Goal: Task Accomplishment & Management: Manage account settings

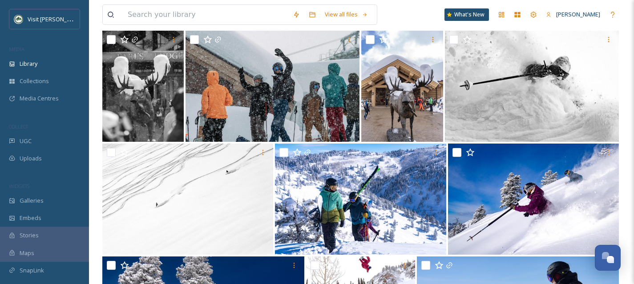
scroll to position [2324, 0]
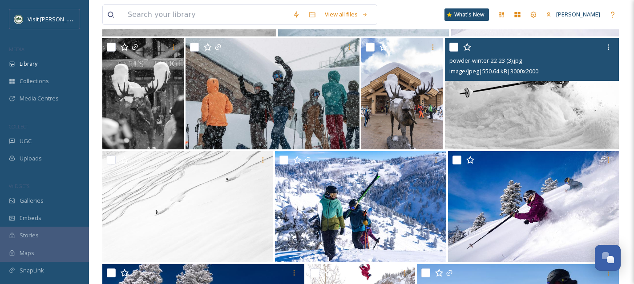
click at [453, 52] on input "checkbox" at bounding box center [453, 47] width 9 height 9
checkbox input "true"
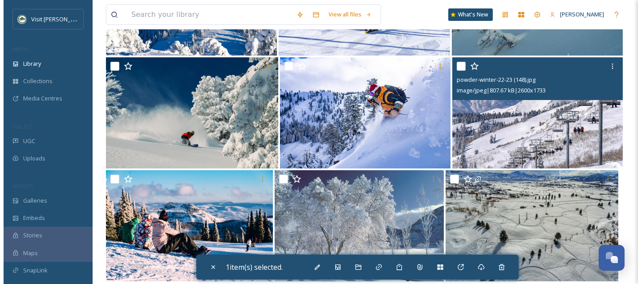
scroll to position [2774, 0]
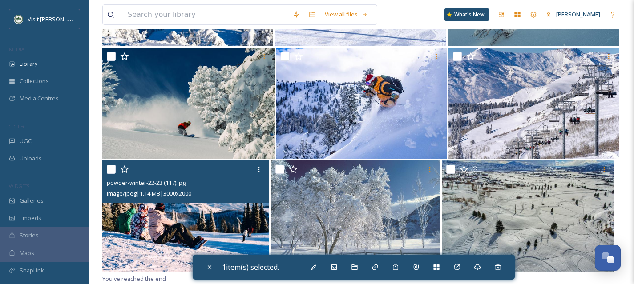
click at [219, 225] on img at bounding box center [185, 216] width 167 height 111
checkbox input "true"
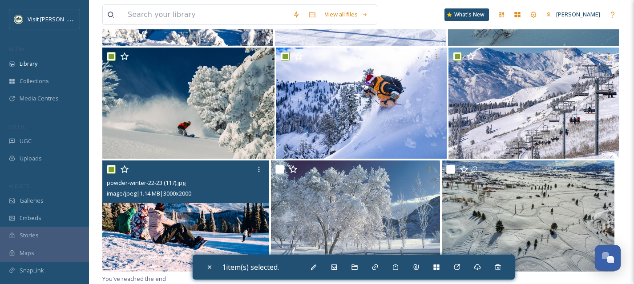
checkbox input "true"
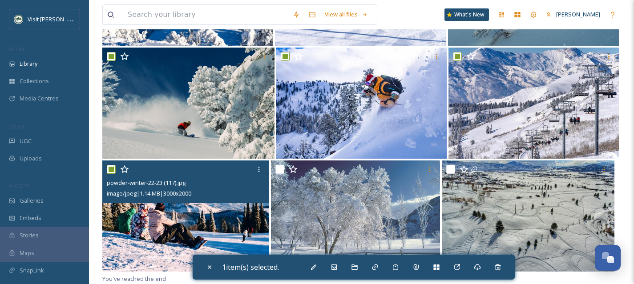
checkbox input "true"
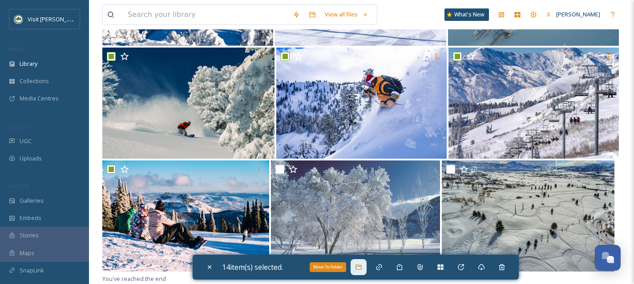
click at [366, 270] on div "Move To Folder" at bounding box center [359, 267] width 16 height 16
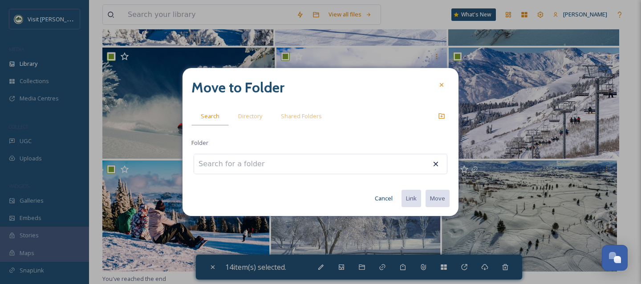
click at [268, 166] on input at bounding box center [243, 164] width 98 height 20
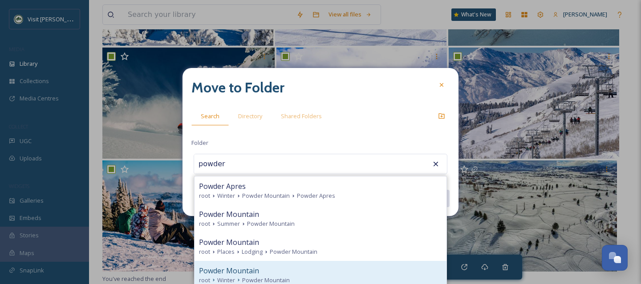
click at [259, 274] on div "Powder Mountain" at bounding box center [320, 271] width 243 height 11
type input "Powder Mountain"
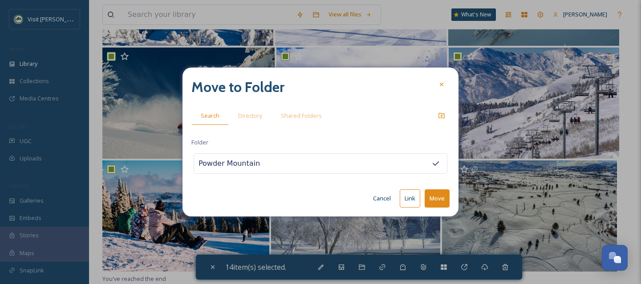
click at [443, 200] on button "Move" at bounding box center [437, 199] width 25 height 18
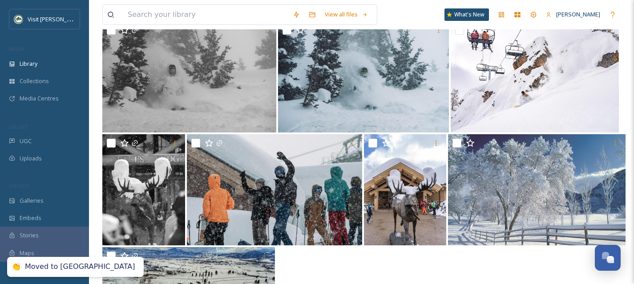
scroll to position [2228, 0]
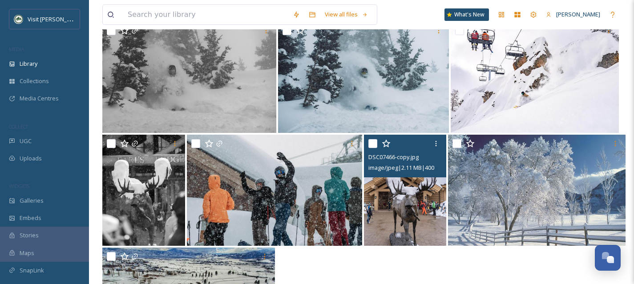
click at [406, 233] on img at bounding box center [405, 190] width 83 height 111
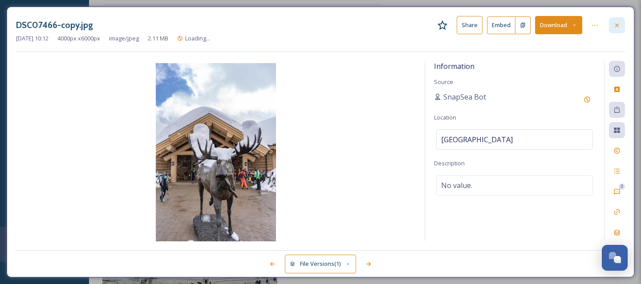
click at [620, 22] on icon at bounding box center [616, 25] width 7 height 7
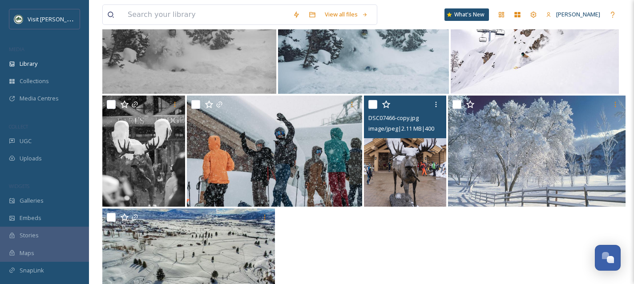
scroll to position [2271, 0]
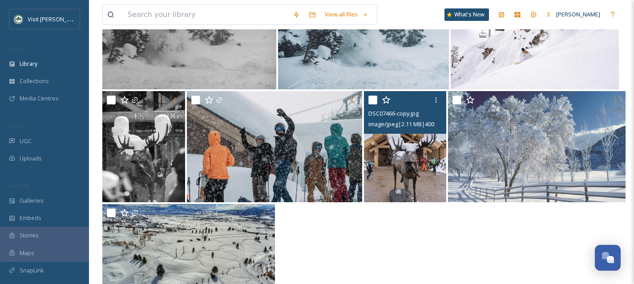
click at [373, 105] on input "checkbox" at bounding box center [372, 100] width 9 height 9
checkbox input "true"
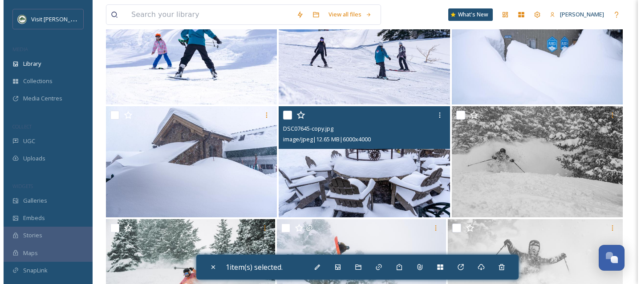
scroll to position [1894, 0]
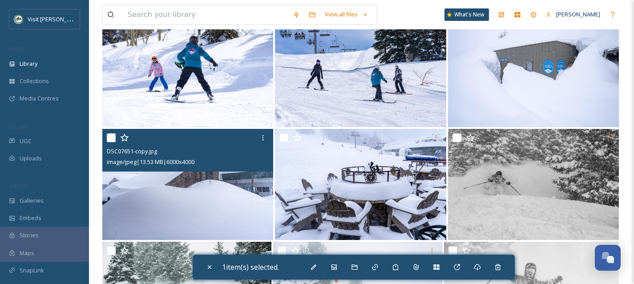
click at [221, 192] on img at bounding box center [187, 184] width 171 height 111
checkbox input "true"
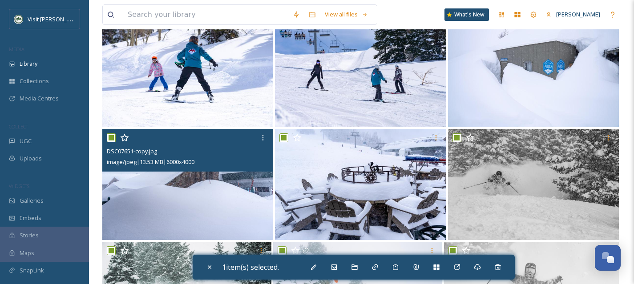
checkbox input "true"
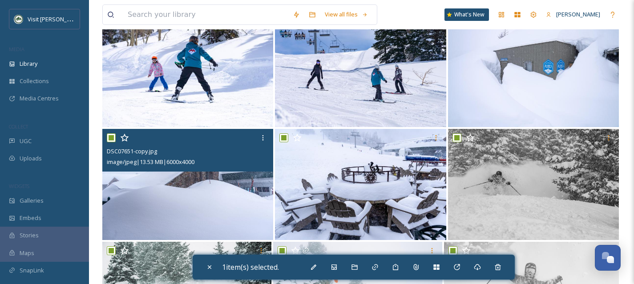
checkbox input "true"
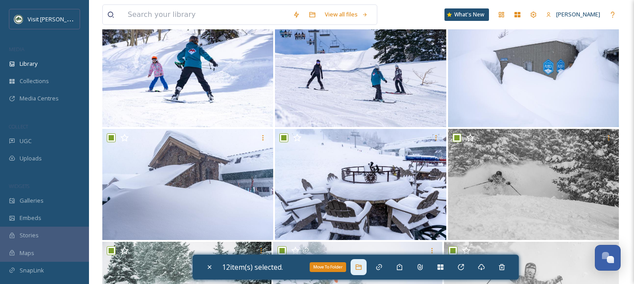
click at [361, 267] on icon at bounding box center [359, 267] width 6 height 5
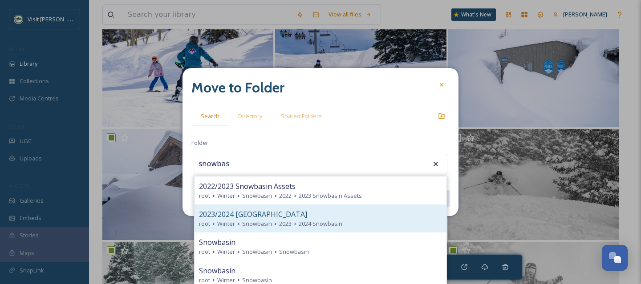
scroll to position [8, 0]
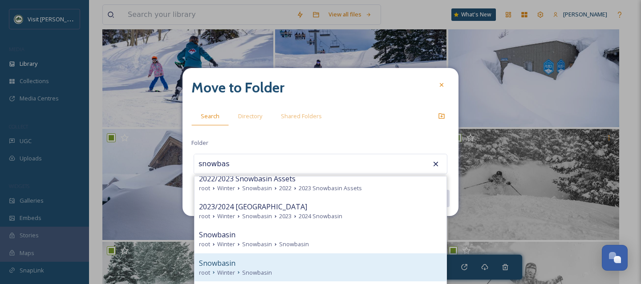
click at [284, 262] on div "Snowbasin" at bounding box center [320, 263] width 243 height 11
type input "Snowbasin"
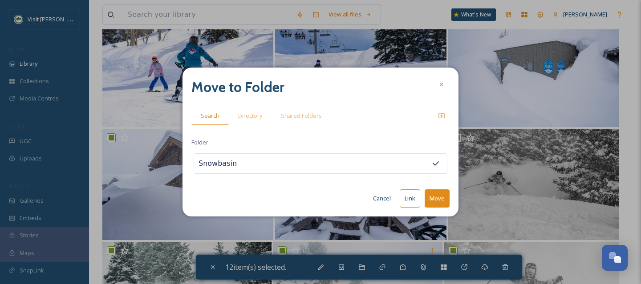
click at [436, 198] on button "Move" at bounding box center [437, 199] width 25 height 18
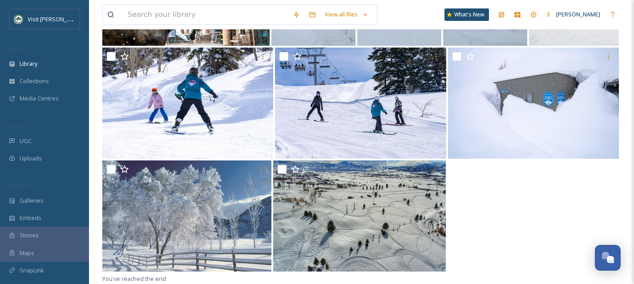
scroll to position [1866, 0]
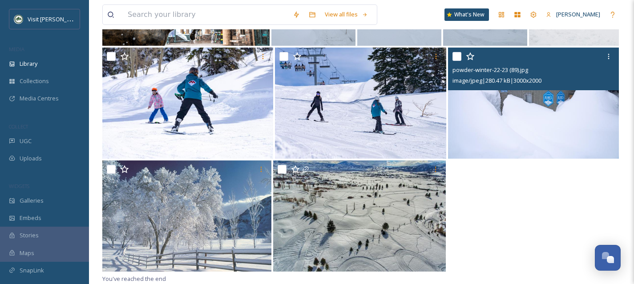
click at [458, 61] on input "checkbox" at bounding box center [457, 56] width 9 height 9
checkbox input "true"
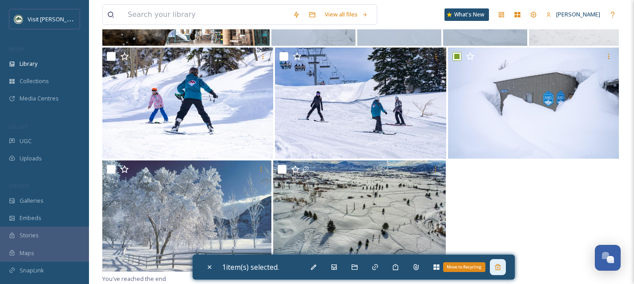
click at [500, 267] on icon at bounding box center [497, 267] width 7 height 7
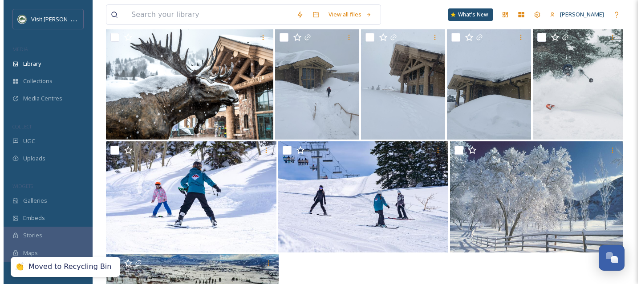
scroll to position [1769, 0]
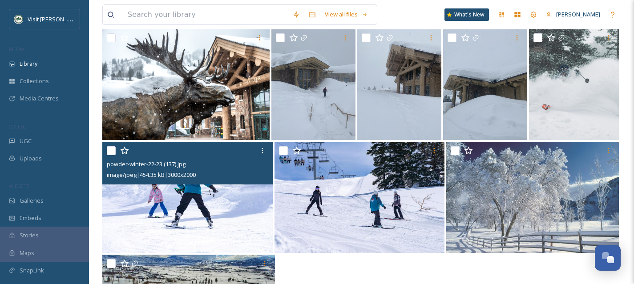
click at [110, 155] on input "checkbox" at bounding box center [111, 150] width 9 height 9
checkbox input "true"
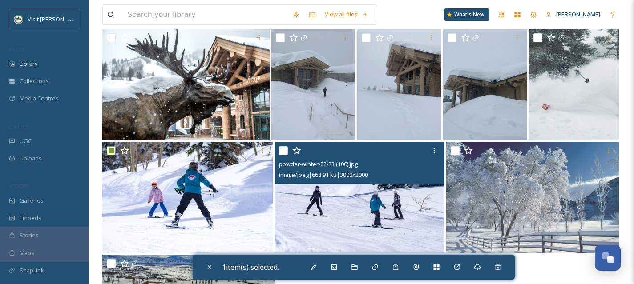
click at [284, 155] on input "checkbox" at bounding box center [283, 150] width 9 height 9
checkbox input "true"
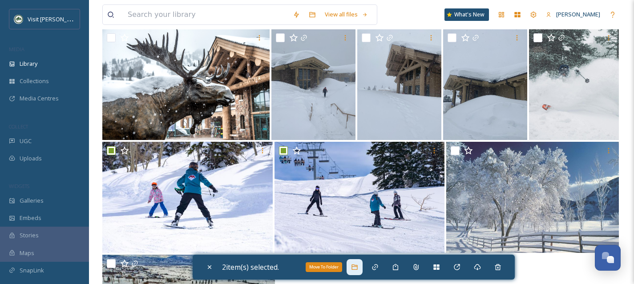
click at [358, 268] on icon at bounding box center [354, 267] width 7 height 7
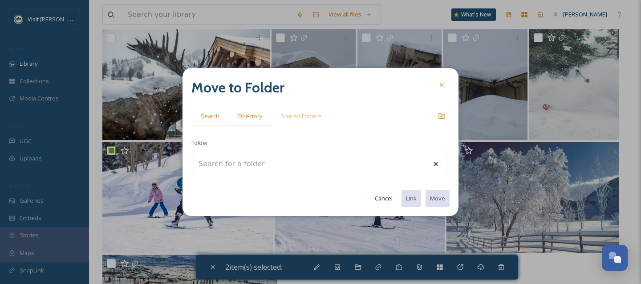
click at [235, 115] on div "Directory" at bounding box center [250, 116] width 43 height 18
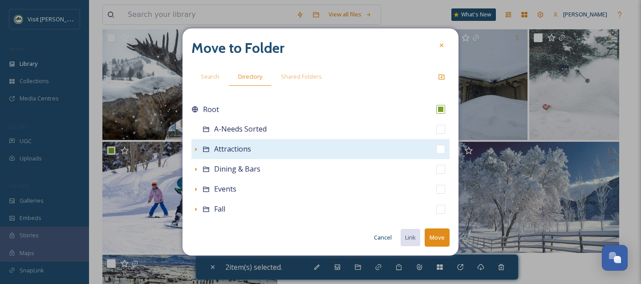
scroll to position [197, 0]
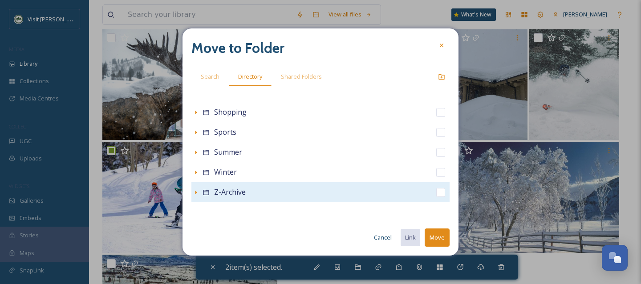
click at [436, 196] on input "checkbox" at bounding box center [440, 192] width 9 height 9
checkbox input "true"
checkbox input "false"
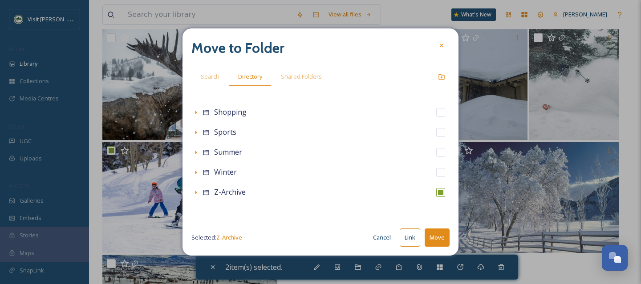
click at [440, 239] on button "Move" at bounding box center [437, 238] width 25 height 18
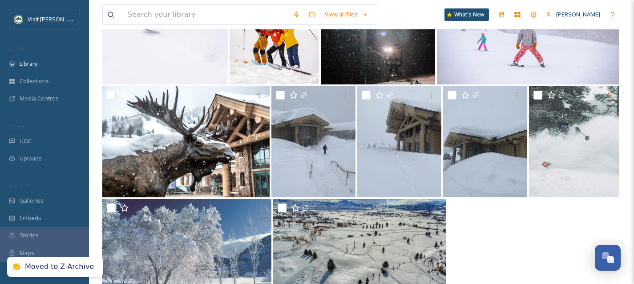
scroll to position [1676, 0]
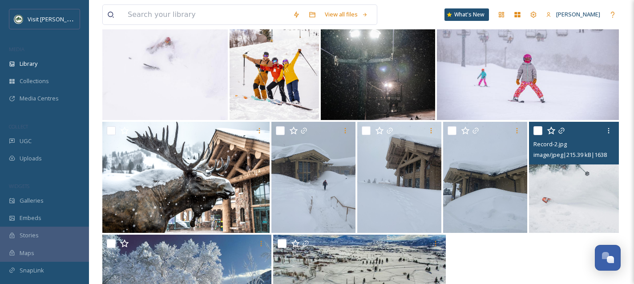
click at [542, 135] on input "checkbox" at bounding box center [538, 130] width 9 height 9
checkbox input "true"
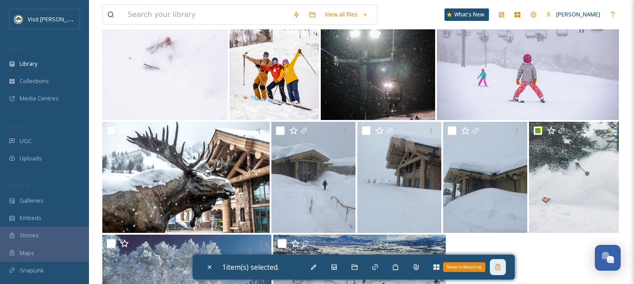
click at [504, 268] on div "Move to Recycling" at bounding box center [498, 267] width 16 height 16
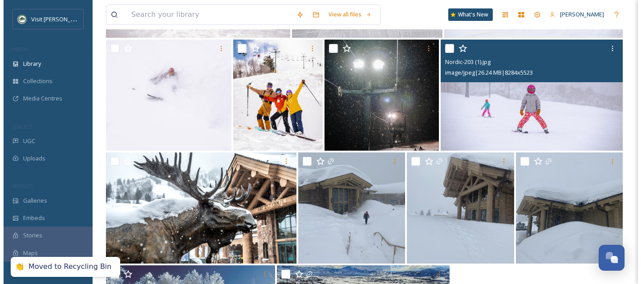
scroll to position [1643, 0]
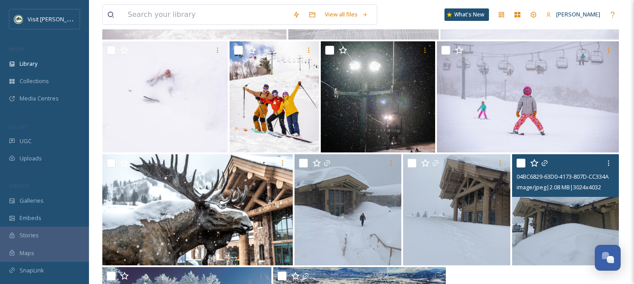
click at [520, 168] on div at bounding box center [521, 163] width 9 height 9
click at [524, 168] on input "checkbox" at bounding box center [521, 163] width 9 height 9
checkbox input "true"
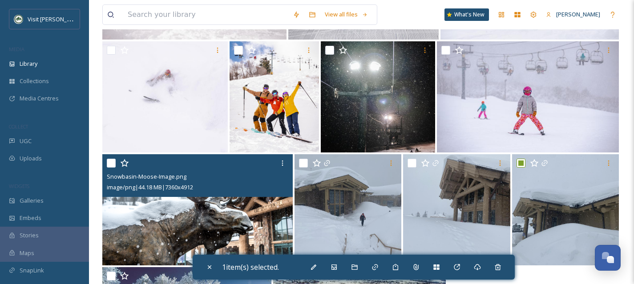
click at [251, 217] on img at bounding box center [197, 209] width 190 height 111
checkbox input "true"
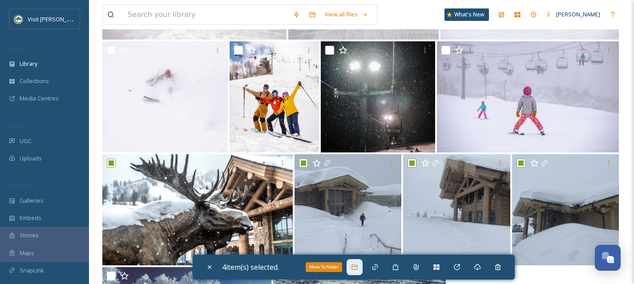
click at [358, 269] on icon at bounding box center [354, 267] width 7 height 7
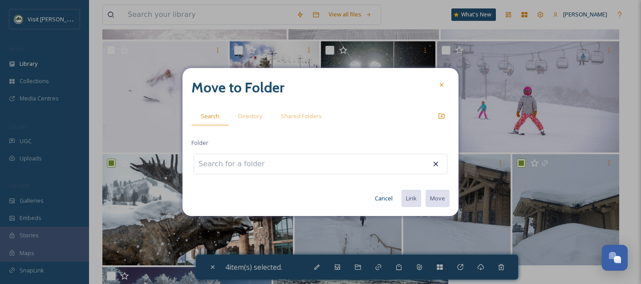
click at [259, 164] on input at bounding box center [243, 164] width 98 height 20
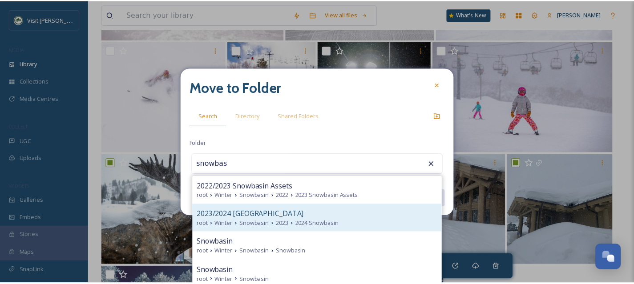
scroll to position [8, 0]
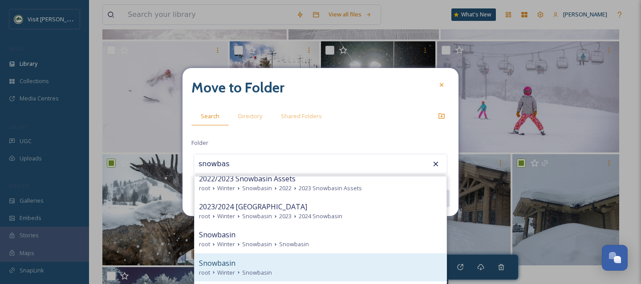
click at [264, 263] on div "Snowbasin" at bounding box center [320, 263] width 243 height 11
type input "Snowbasin"
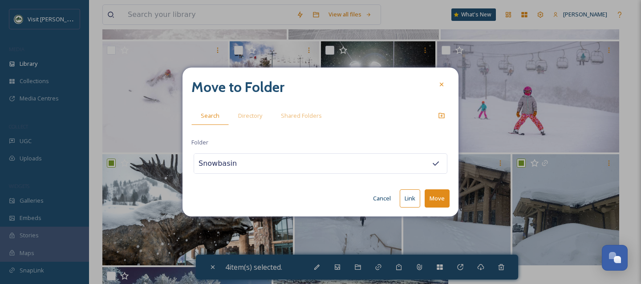
click at [441, 197] on button "Move" at bounding box center [437, 199] width 25 height 18
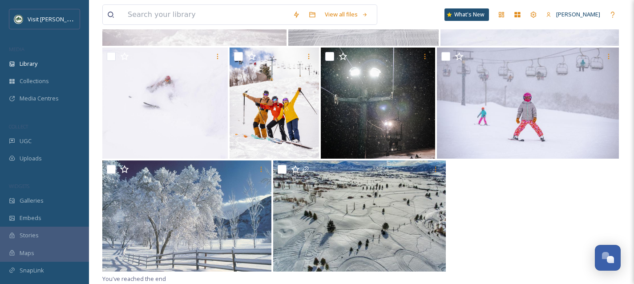
click at [540, 215] on div at bounding box center [361, 217] width 518 height 113
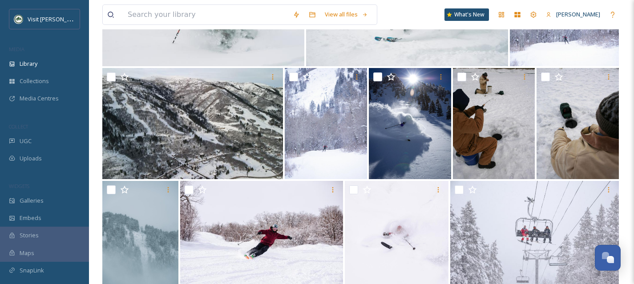
scroll to position [1051, 0]
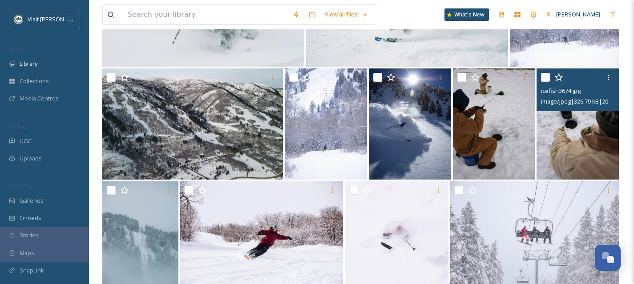
click at [546, 82] on input "checkbox" at bounding box center [545, 77] width 9 height 9
checkbox input "true"
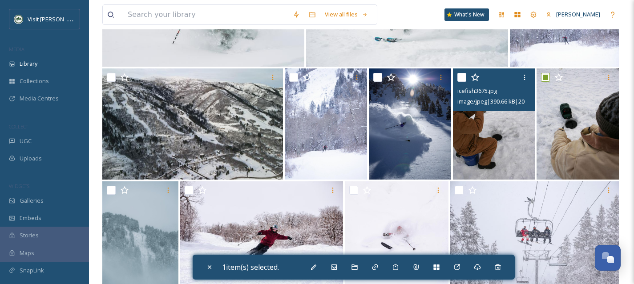
click at [465, 82] on input "checkbox" at bounding box center [461, 77] width 9 height 9
checkbox input "true"
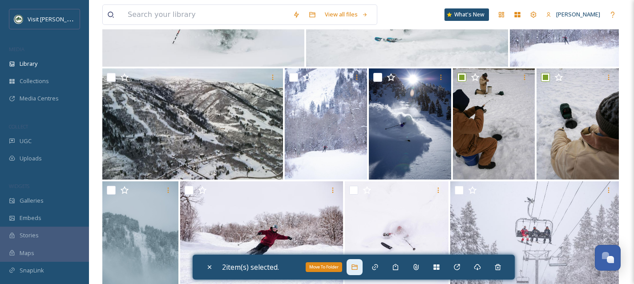
click at [357, 271] on div "Move To Folder" at bounding box center [355, 267] width 16 height 16
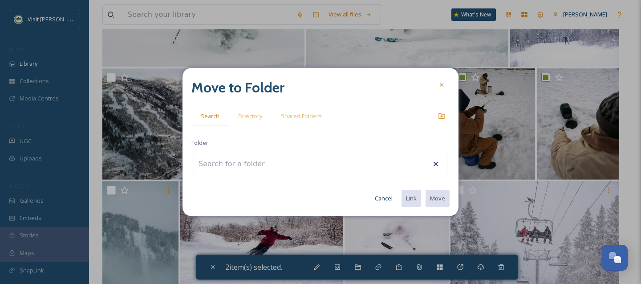
click at [297, 160] on div at bounding box center [321, 164] width 254 height 20
click at [265, 162] on input at bounding box center [243, 164] width 98 height 20
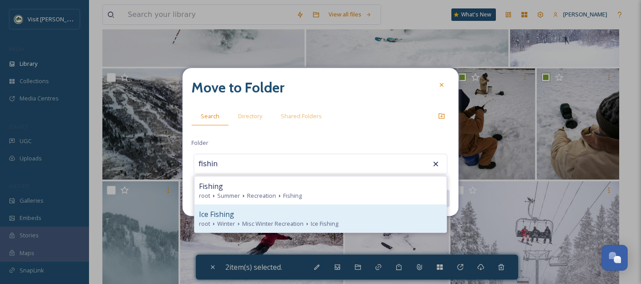
click at [261, 215] on div "Ice Fishing" at bounding box center [320, 214] width 243 height 11
type input "Ice Fishing"
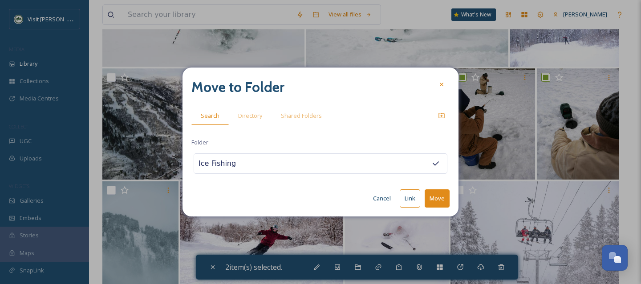
click at [445, 197] on button "Move" at bounding box center [437, 199] width 25 height 18
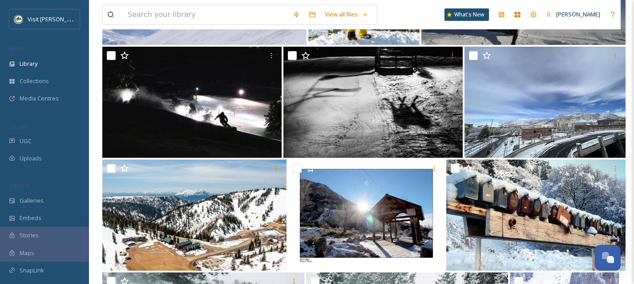
scroll to position [732, 0]
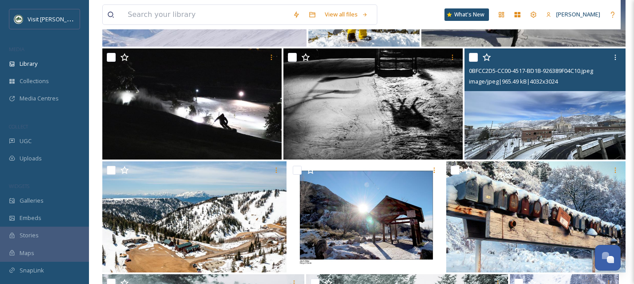
click at [552, 130] on img at bounding box center [545, 104] width 161 height 111
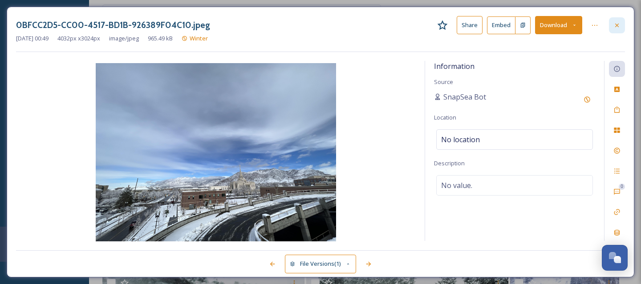
click at [617, 30] on div at bounding box center [617, 25] width 16 height 16
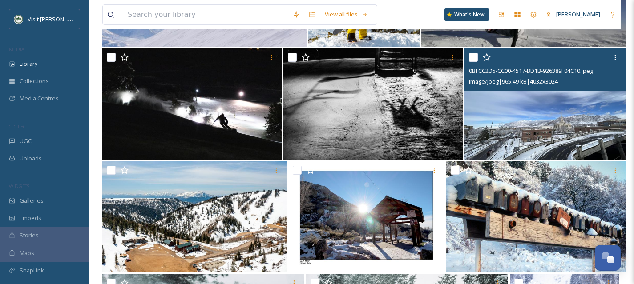
click at [473, 62] on input "checkbox" at bounding box center [473, 57] width 9 height 9
checkbox input "true"
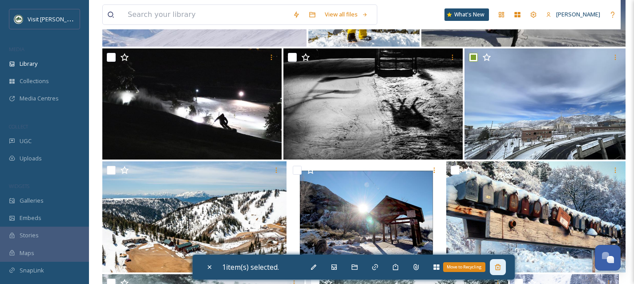
click at [501, 267] on icon at bounding box center [498, 267] width 6 height 6
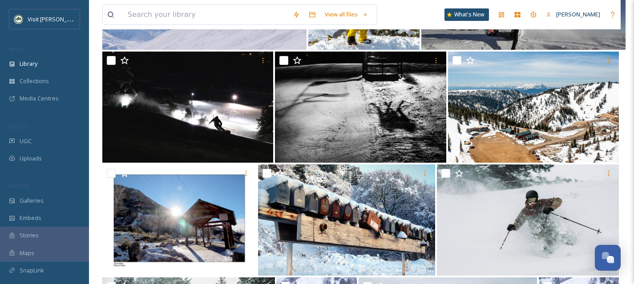
scroll to position [732, 0]
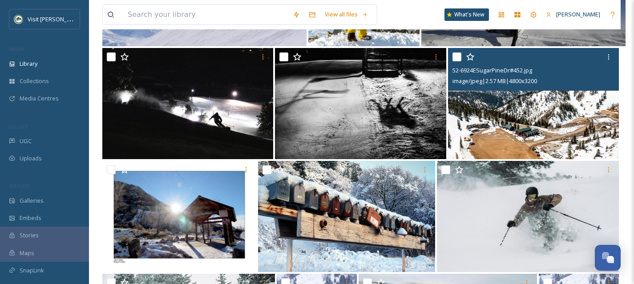
click at [540, 129] on img at bounding box center [533, 103] width 171 height 111
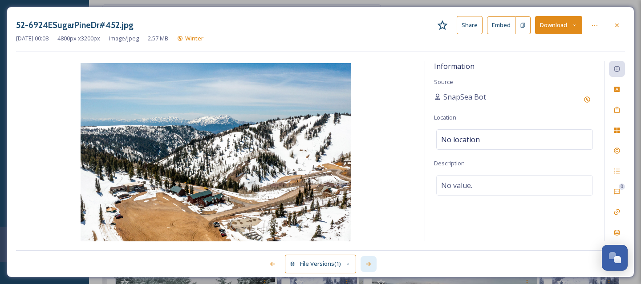
click at [368, 266] on icon at bounding box center [368, 264] width 7 height 7
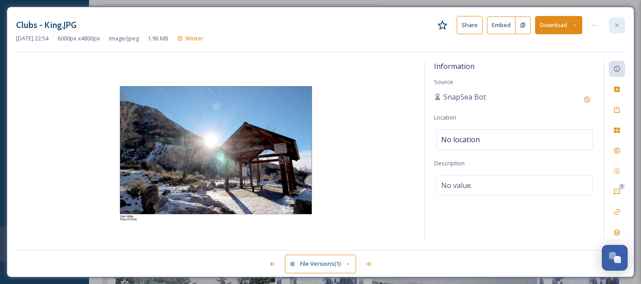
click at [621, 27] on div at bounding box center [617, 25] width 16 height 16
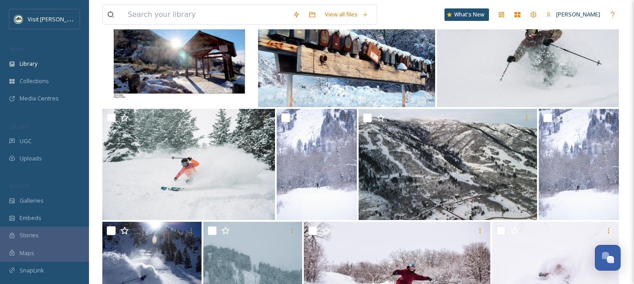
scroll to position [898, 0]
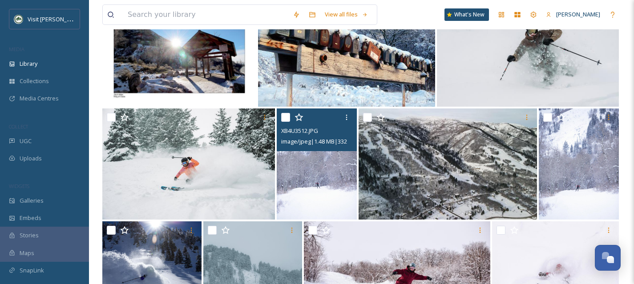
click at [324, 196] on img at bounding box center [317, 164] width 80 height 111
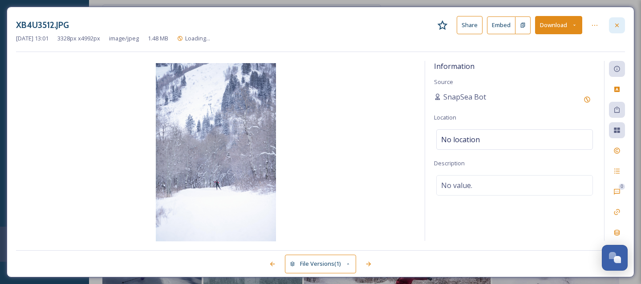
click at [620, 26] on icon at bounding box center [616, 25] width 7 height 7
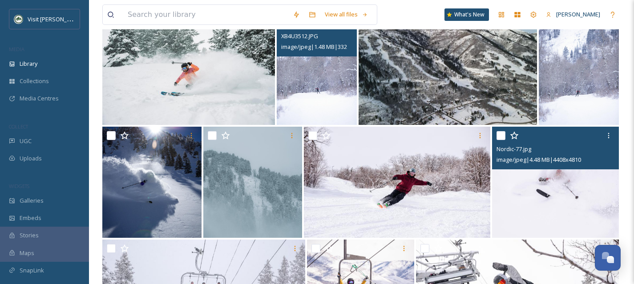
scroll to position [980, 0]
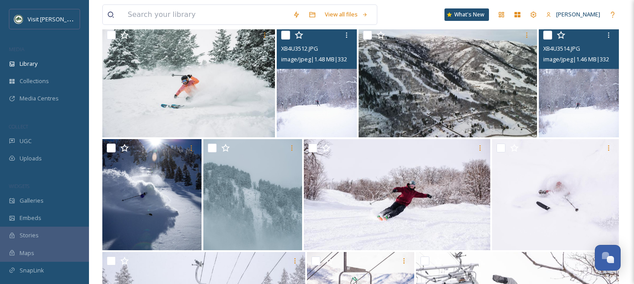
click at [550, 40] on input "checkbox" at bounding box center [547, 35] width 9 height 9
checkbox input "true"
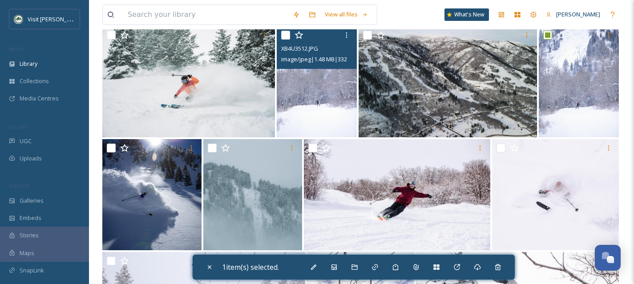
click at [289, 40] on input "checkbox" at bounding box center [285, 35] width 9 height 9
checkbox input "true"
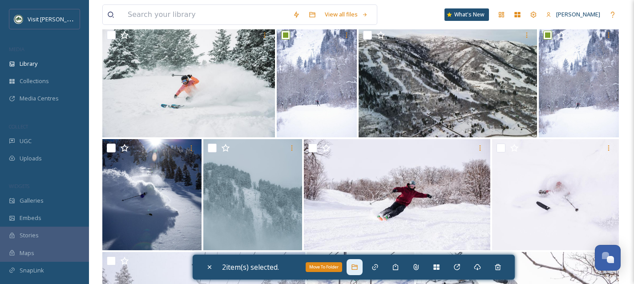
click at [358, 271] on div "Move To Folder" at bounding box center [355, 267] width 16 height 16
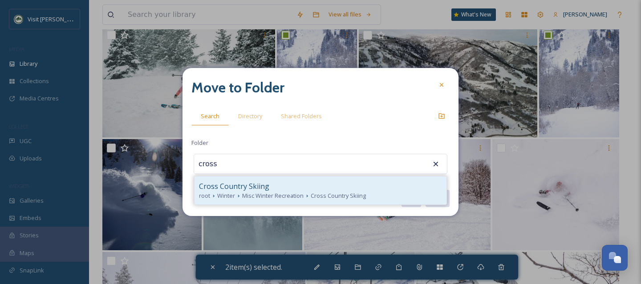
click at [267, 188] on div "Cross Country Skiing" at bounding box center [320, 186] width 243 height 11
type input "Cross Country Skiing"
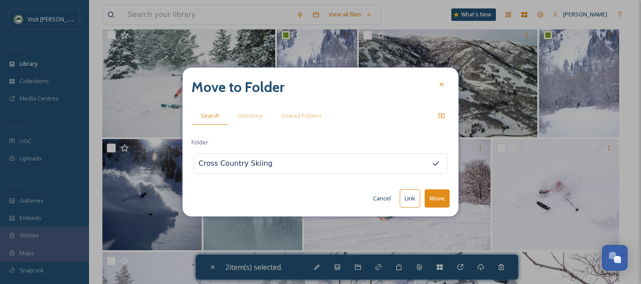
click at [439, 194] on button "Move" at bounding box center [437, 199] width 25 height 18
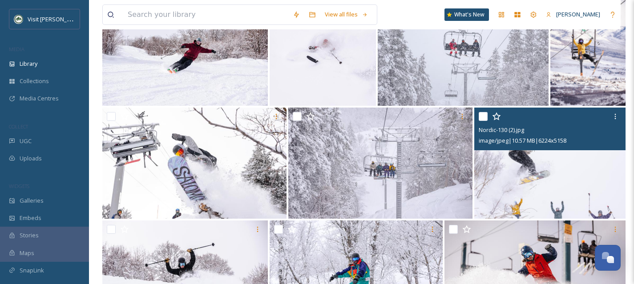
scroll to position [1530, 0]
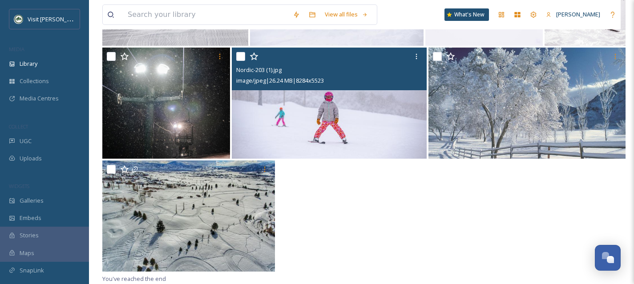
click at [241, 57] on input "checkbox" at bounding box center [240, 56] width 9 height 9
checkbox input "true"
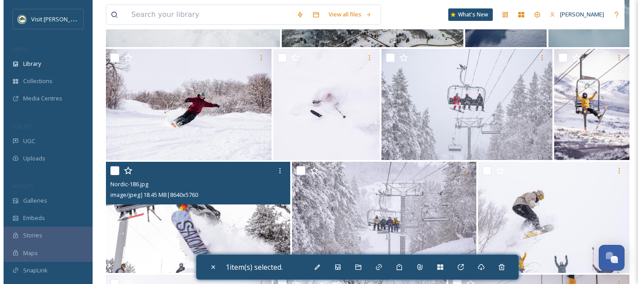
scroll to position [1071, 0]
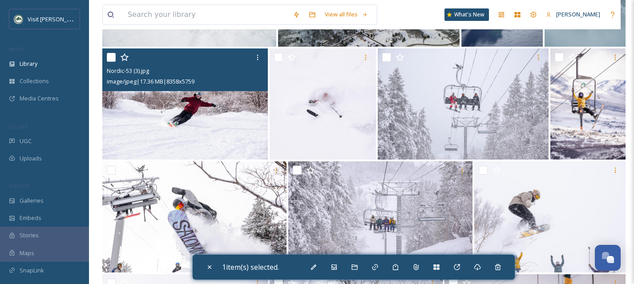
click at [204, 125] on img at bounding box center [185, 104] width 166 height 111
checkbox input "true"
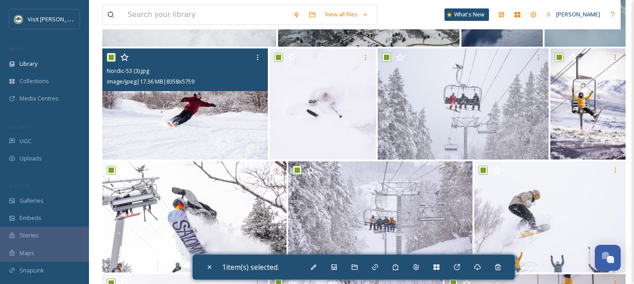
checkbox input "true"
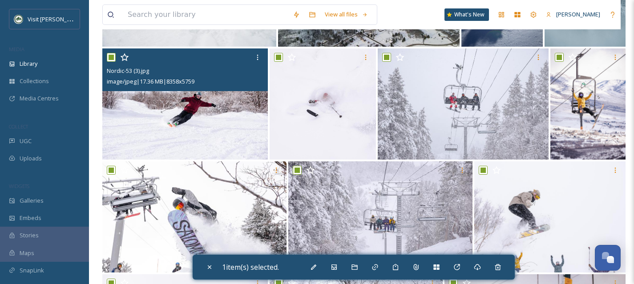
checkbox input "true"
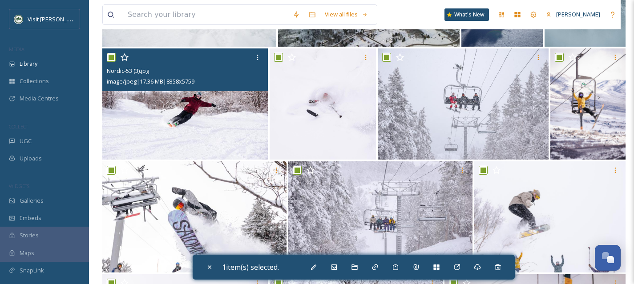
checkbox input "true"
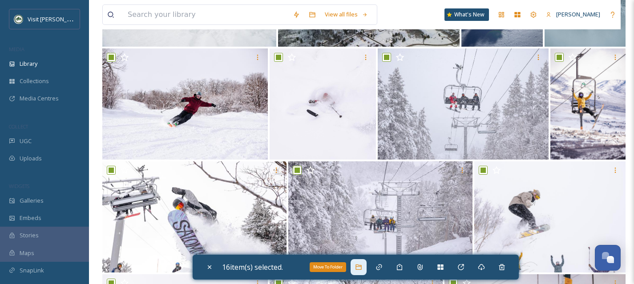
click at [367, 264] on div "Move To Folder" at bounding box center [359, 267] width 16 height 16
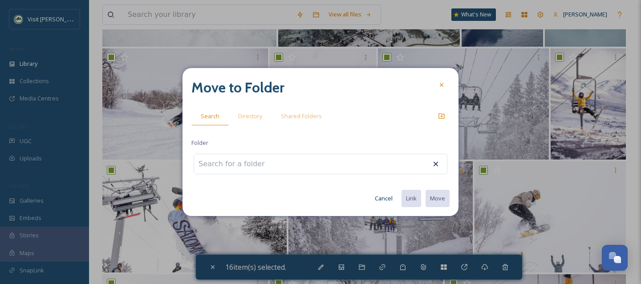
click at [285, 163] on div at bounding box center [321, 164] width 254 height 20
click at [249, 166] on input at bounding box center [243, 164] width 98 height 20
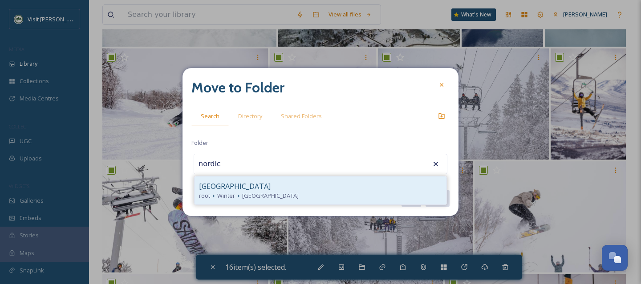
click at [249, 191] on div "[GEOGRAPHIC_DATA]" at bounding box center [320, 186] width 243 height 11
type input "[GEOGRAPHIC_DATA]"
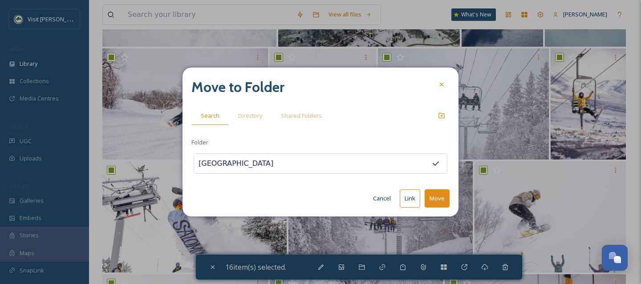
click at [438, 196] on button "Move" at bounding box center [437, 199] width 25 height 18
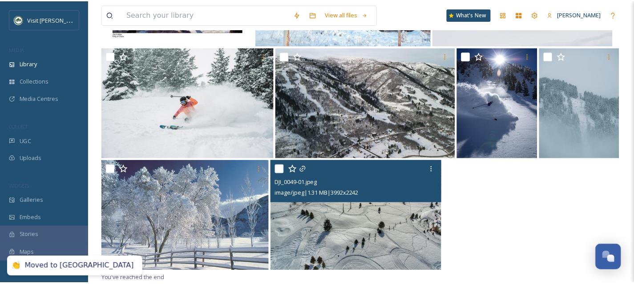
scroll to position [965, 0]
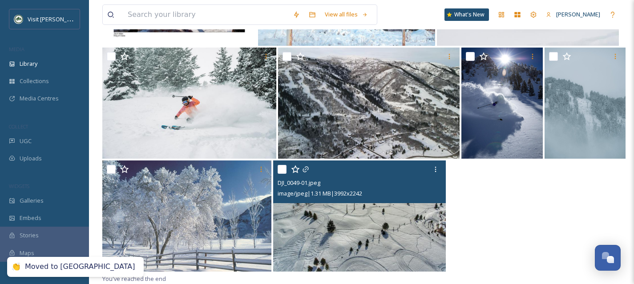
click at [283, 170] on input "checkbox" at bounding box center [282, 169] width 9 height 9
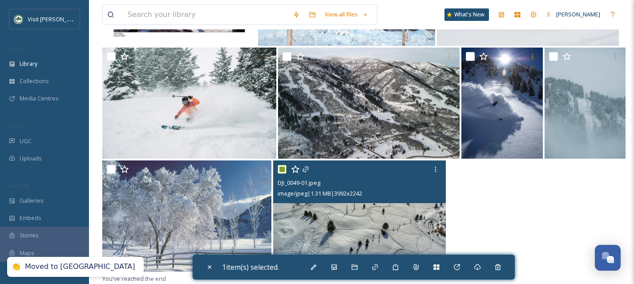
click at [283, 170] on input "checkbox" at bounding box center [282, 169] width 9 height 9
checkbox input "false"
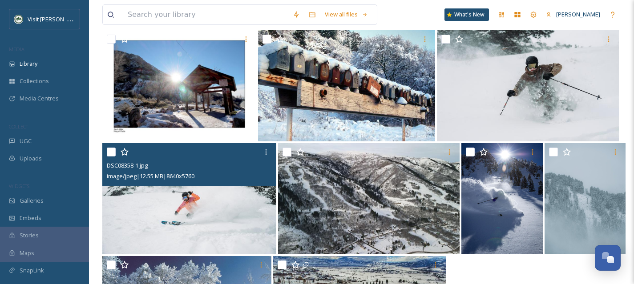
scroll to position [859, 0]
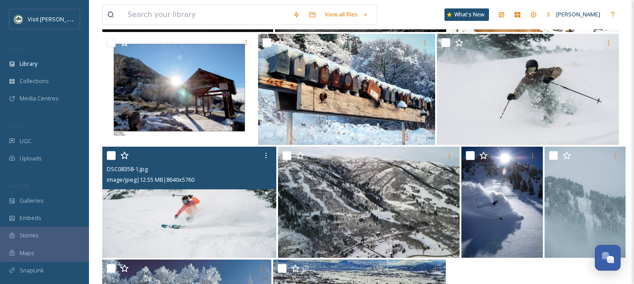
click at [113, 160] on input "checkbox" at bounding box center [111, 155] width 9 height 9
checkbox input "true"
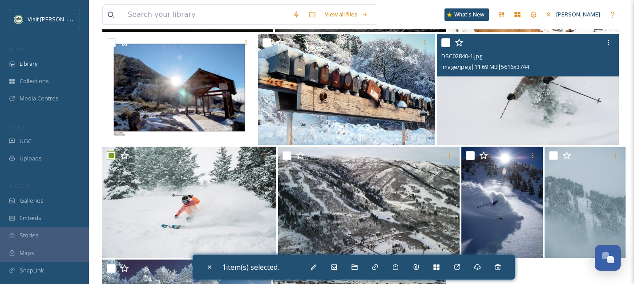
click at [449, 47] on input "checkbox" at bounding box center [445, 42] width 9 height 9
checkbox input "true"
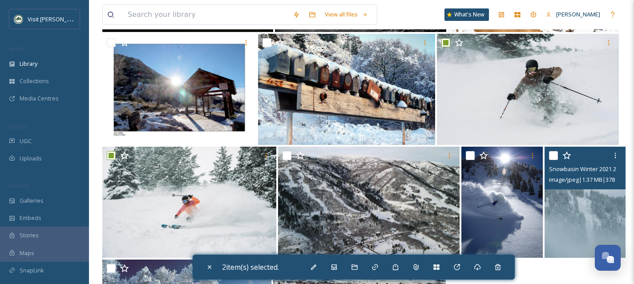
click at [551, 160] on input "checkbox" at bounding box center [553, 155] width 9 height 9
checkbox input "true"
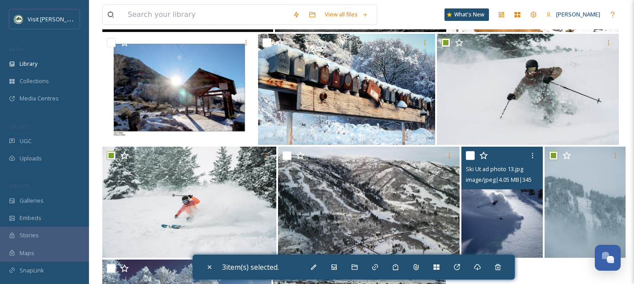
click at [470, 160] on input "checkbox" at bounding box center [470, 155] width 9 height 9
checkbox input "true"
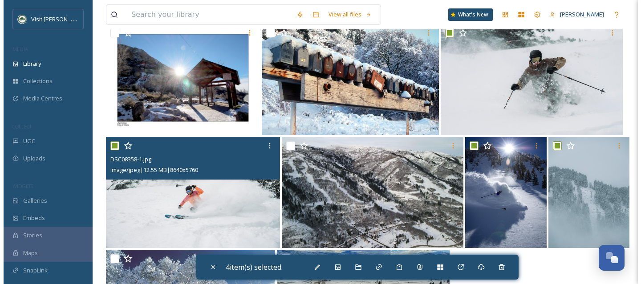
scroll to position [872, 0]
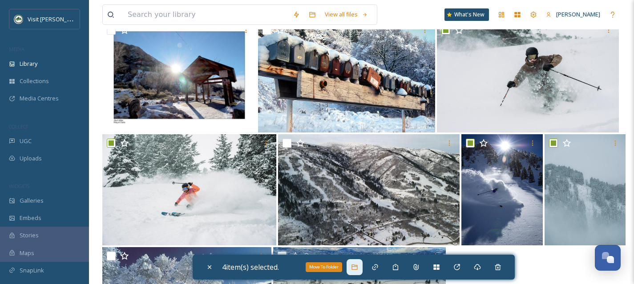
click at [356, 267] on icon at bounding box center [354, 267] width 7 height 7
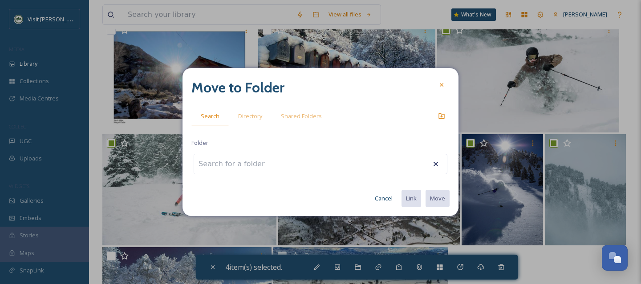
click at [261, 170] on input at bounding box center [243, 164] width 98 height 20
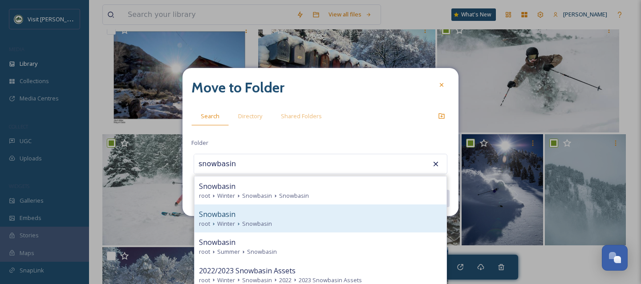
click at [254, 211] on div "Snowbasin" at bounding box center [320, 214] width 243 height 11
type input "Snowbasin"
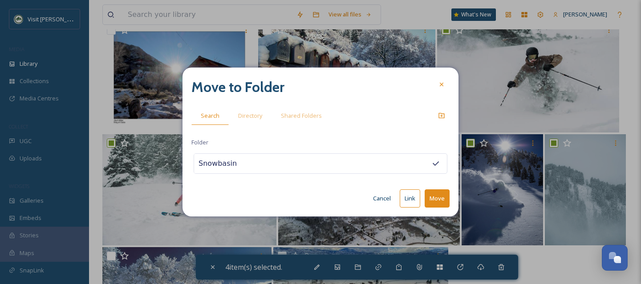
click at [437, 197] on button "Move" at bounding box center [437, 199] width 25 height 18
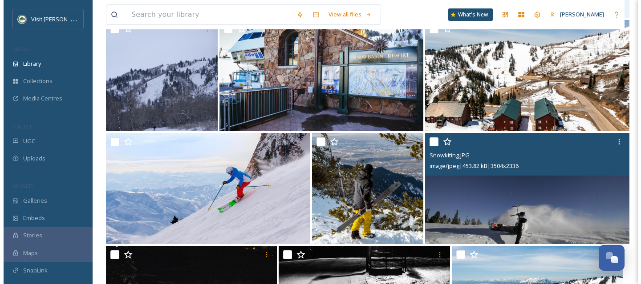
scroll to position [523, 0]
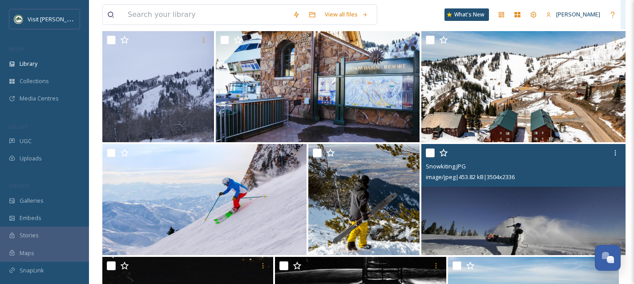
click at [428, 158] on input "checkbox" at bounding box center [430, 153] width 9 height 9
checkbox input "true"
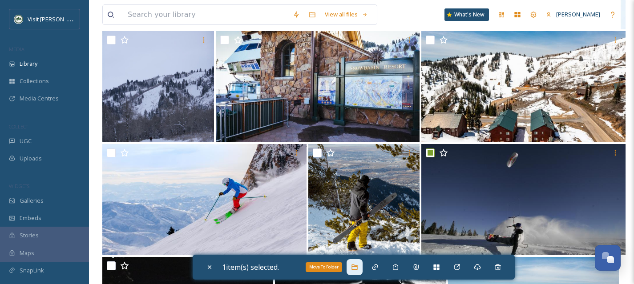
click at [357, 269] on icon at bounding box center [354, 267] width 7 height 7
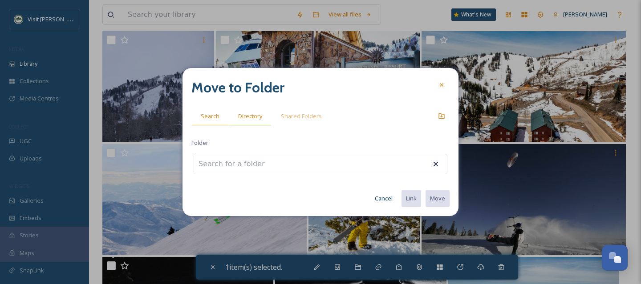
click at [255, 113] on span "Directory" at bounding box center [250, 116] width 24 height 8
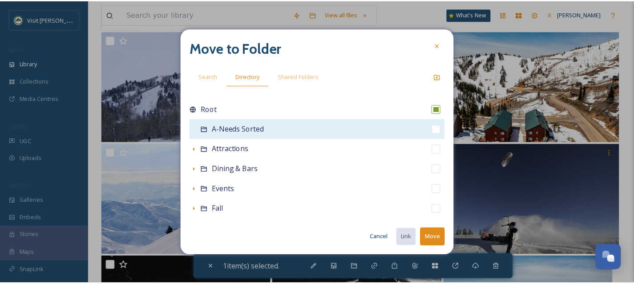
scroll to position [197, 0]
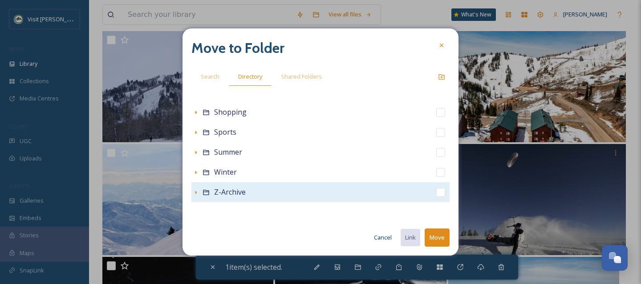
click at [437, 195] on input "checkbox" at bounding box center [440, 192] width 9 height 9
checkbox input "true"
checkbox input "false"
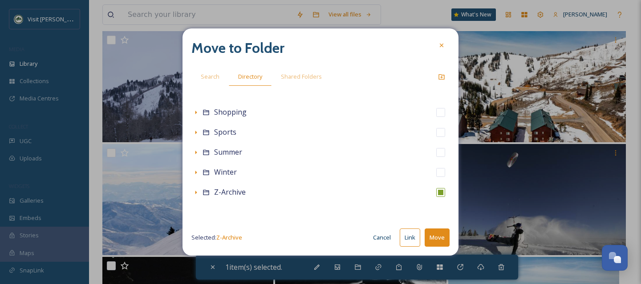
click at [441, 241] on button "Move" at bounding box center [437, 238] width 25 height 18
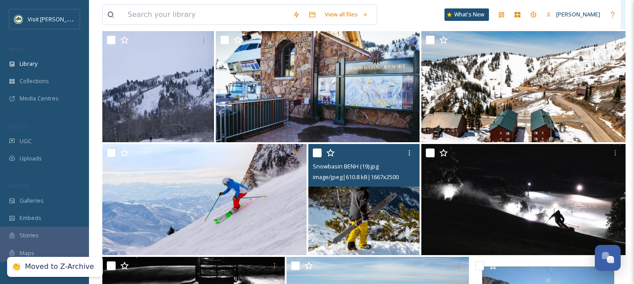
scroll to position [532, 0]
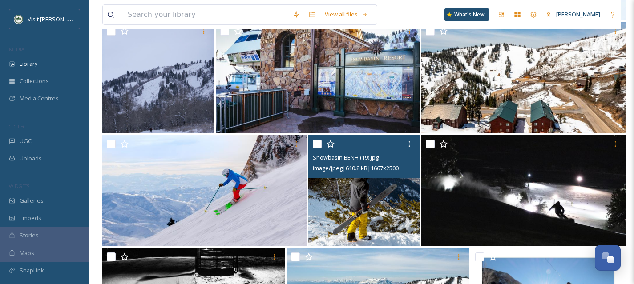
click at [317, 149] on input "checkbox" at bounding box center [317, 144] width 9 height 9
checkbox input "true"
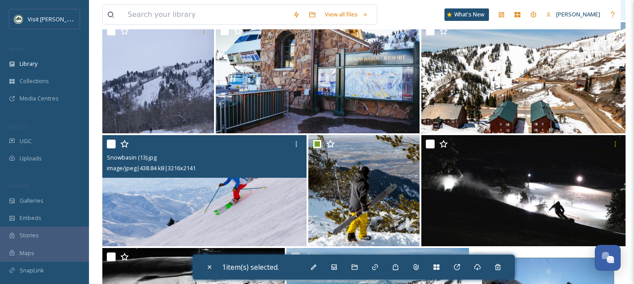
click at [112, 149] on input "checkbox" at bounding box center [111, 144] width 9 height 9
checkbox input "true"
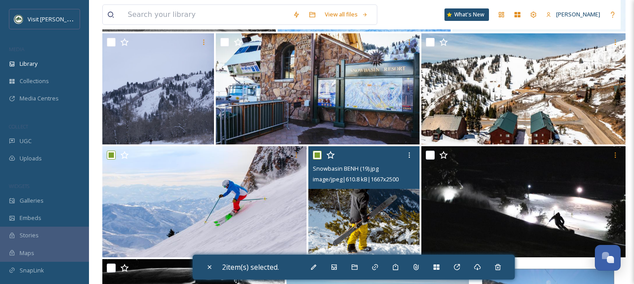
scroll to position [515, 0]
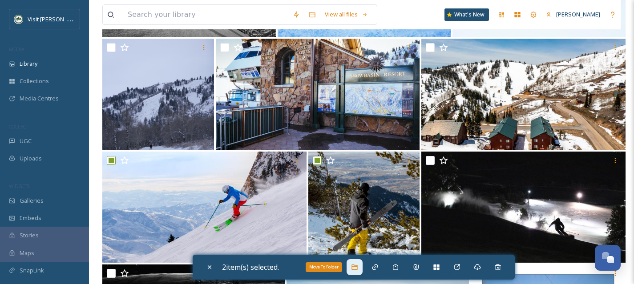
click at [357, 270] on icon at bounding box center [355, 267] width 6 height 5
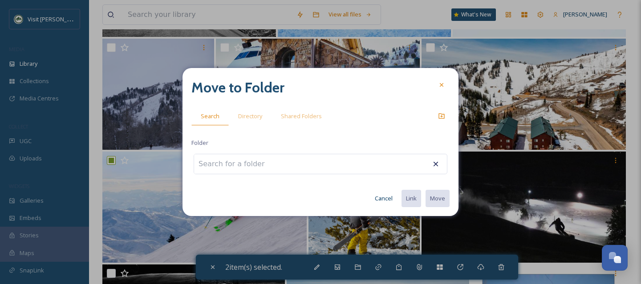
click at [266, 164] on input at bounding box center [243, 164] width 98 height 20
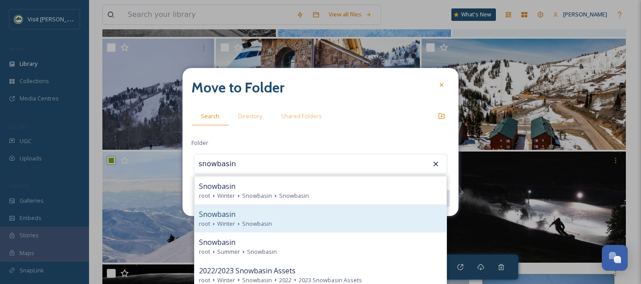
click at [274, 217] on div "Snowbasin" at bounding box center [320, 214] width 243 height 11
type input "Snowbasin"
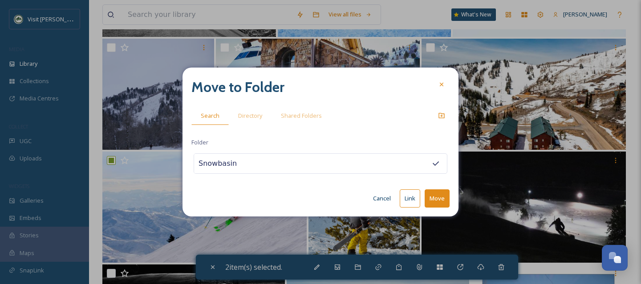
click at [436, 202] on button "Move" at bounding box center [437, 199] width 25 height 18
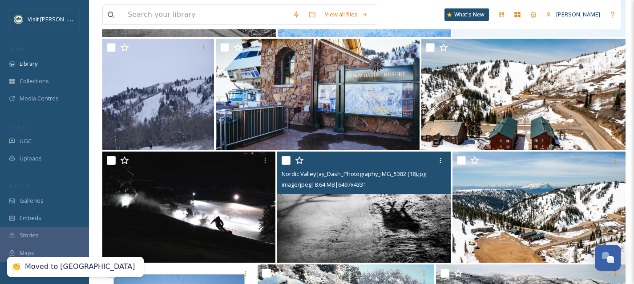
click at [283, 165] on input "checkbox" at bounding box center [286, 160] width 9 height 9
checkbox input "true"
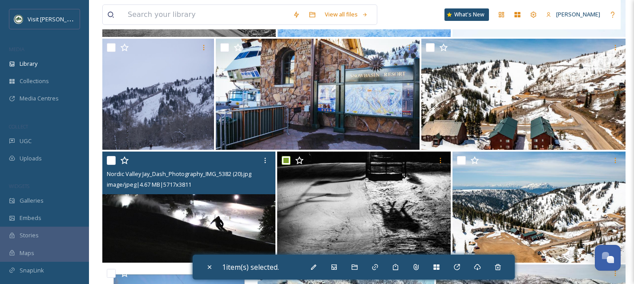
click at [110, 165] on input "checkbox" at bounding box center [111, 160] width 9 height 9
checkbox input "true"
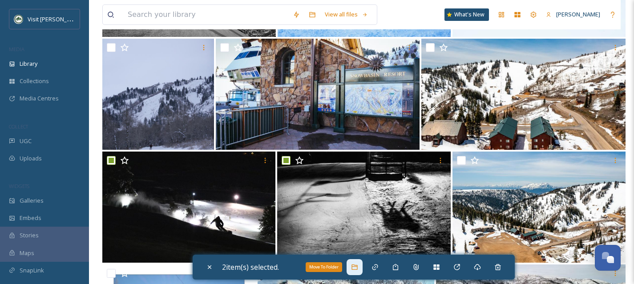
click at [355, 269] on icon at bounding box center [354, 267] width 7 height 7
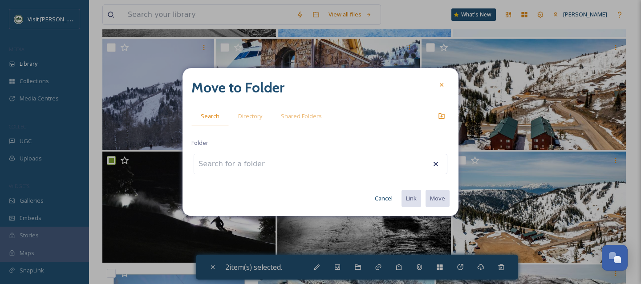
click at [271, 168] on input at bounding box center [243, 164] width 98 height 20
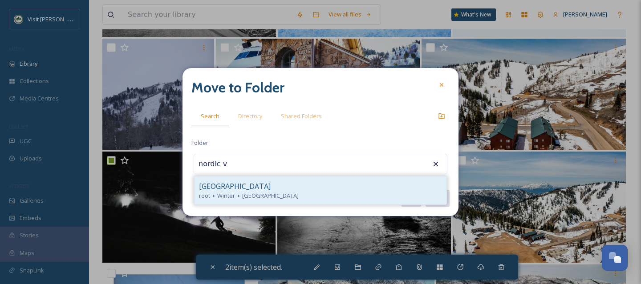
click at [290, 188] on div "[GEOGRAPHIC_DATA]" at bounding box center [320, 186] width 243 height 11
type input "[GEOGRAPHIC_DATA]"
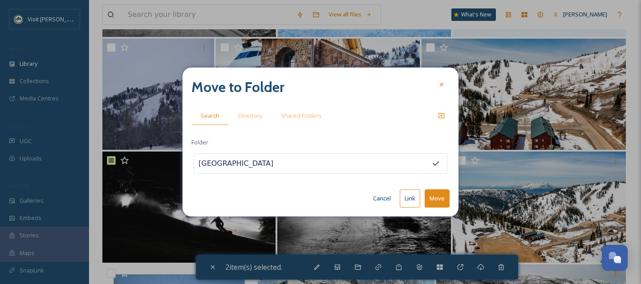
click at [446, 200] on button "Move" at bounding box center [437, 199] width 25 height 18
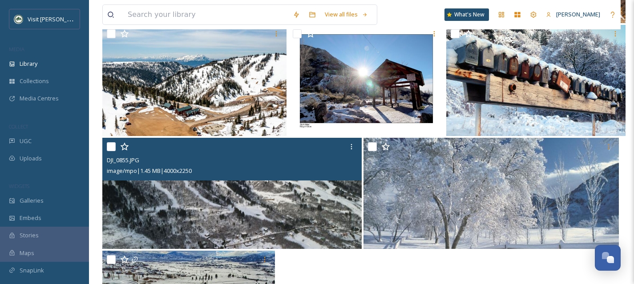
scroll to position [643, 0]
click at [237, 223] on img at bounding box center [231, 193] width 259 height 111
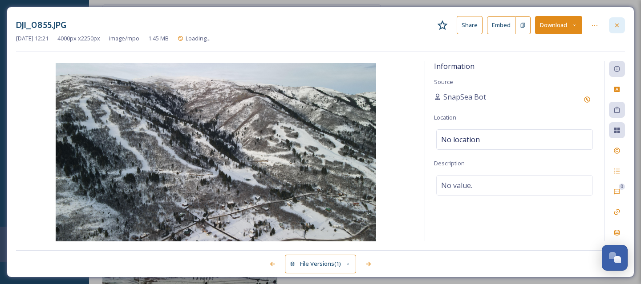
click at [616, 25] on icon at bounding box center [616, 25] width 7 height 7
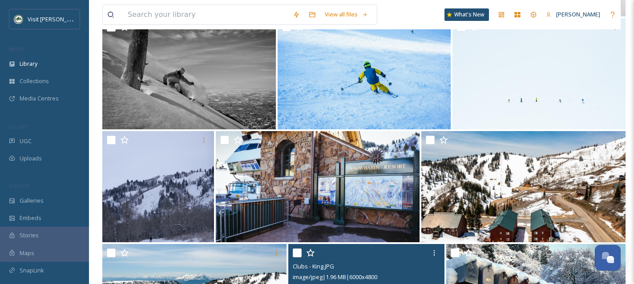
scroll to position [422, 0]
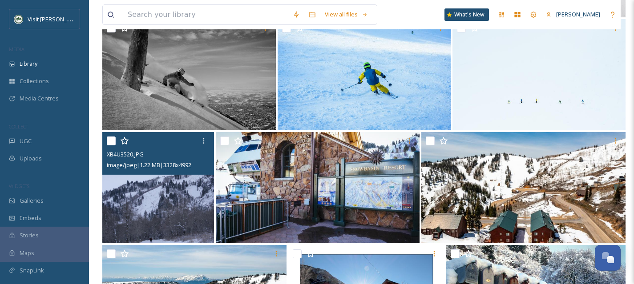
click at [113, 146] on input "checkbox" at bounding box center [111, 141] width 9 height 9
checkbox input "true"
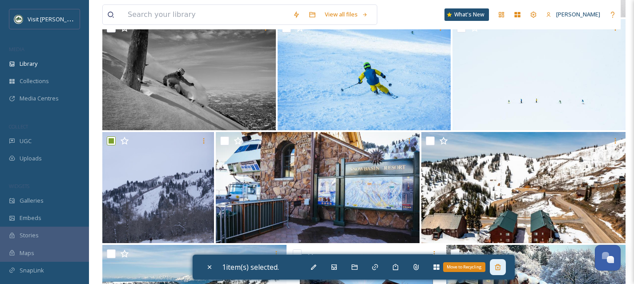
click at [498, 270] on icon at bounding box center [497, 267] width 7 height 7
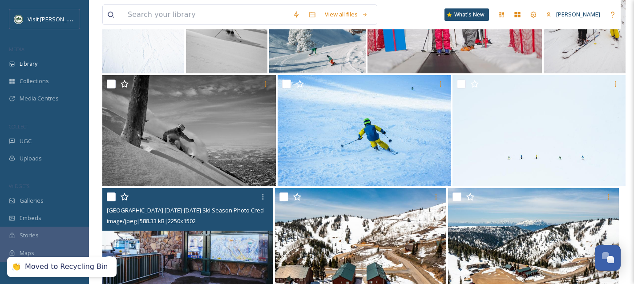
scroll to position [358, 0]
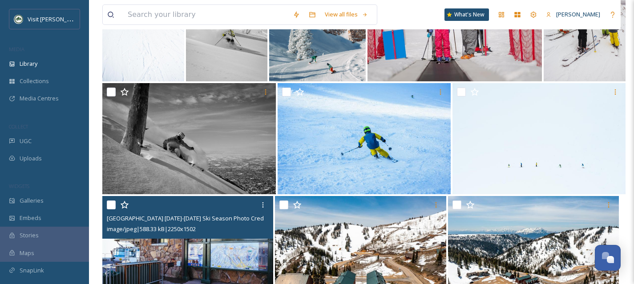
click at [109, 210] on input "checkbox" at bounding box center [111, 205] width 9 height 9
checkbox input "true"
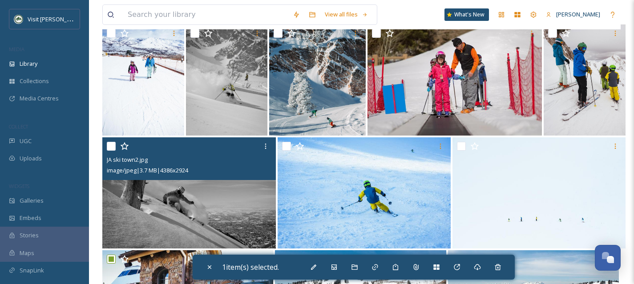
scroll to position [299, 0]
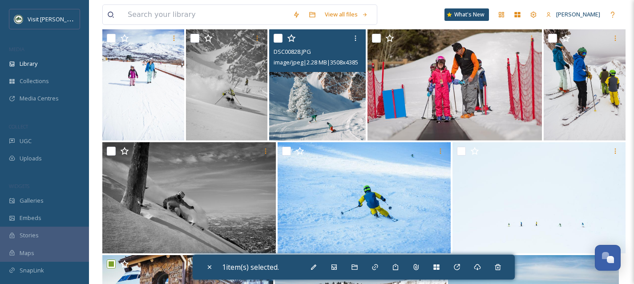
click at [312, 126] on img at bounding box center [317, 84] width 97 height 111
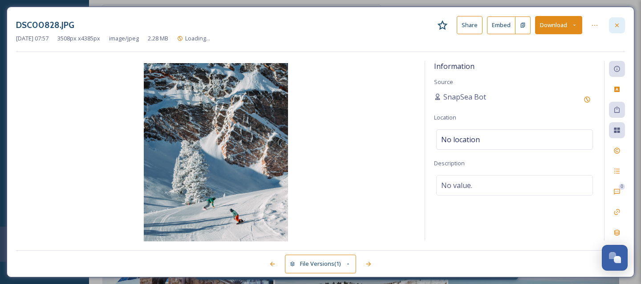
click at [618, 24] on icon at bounding box center [616, 25] width 7 height 7
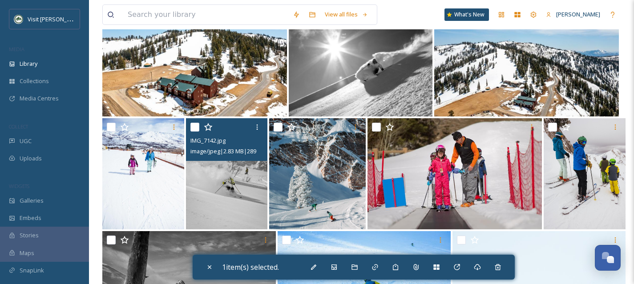
scroll to position [201, 0]
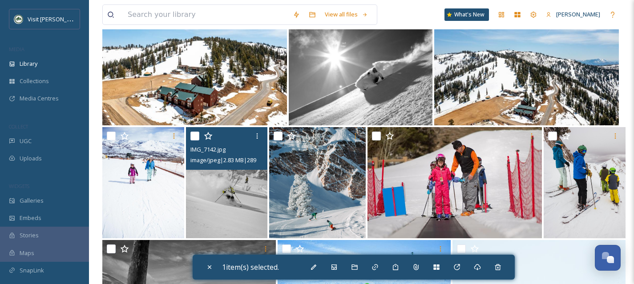
click at [228, 222] on img at bounding box center [227, 182] width 82 height 111
checkbox input "true"
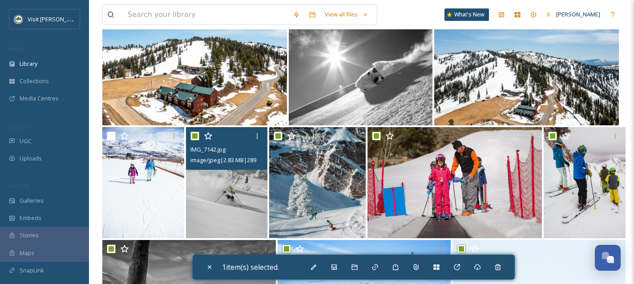
checkbox input "true"
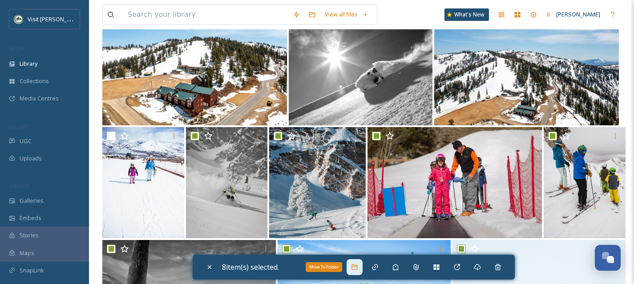
click at [357, 266] on icon at bounding box center [354, 267] width 7 height 7
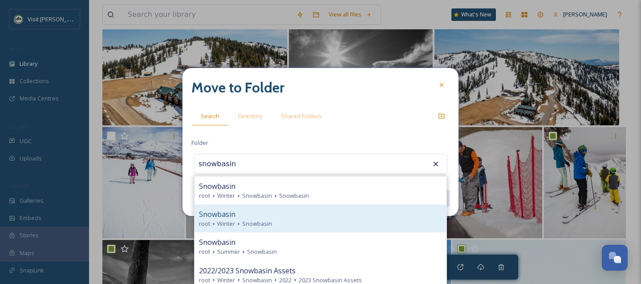
click at [311, 210] on div "Snowbasin" at bounding box center [320, 214] width 243 height 11
type input "Snowbasin"
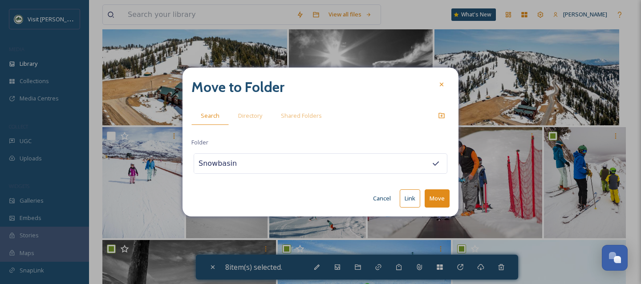
click at [433, 198] on button "Move" at bounding box center [437, 199] width 25 height 18
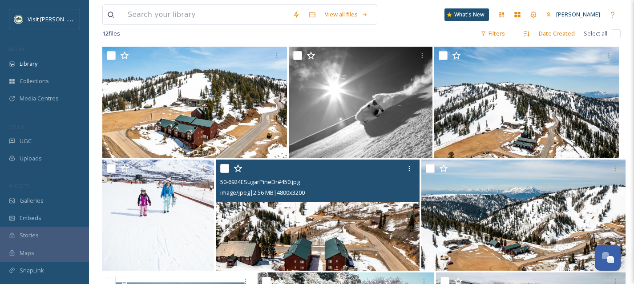
scroll to position [167, 0]
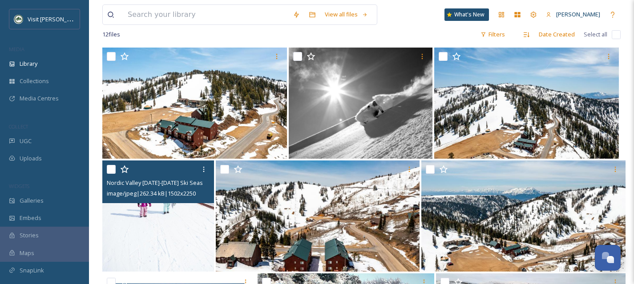
click at [110, 174] on input "checkbox" at bounding box center [111, 169] width 9 height 9
checkbox input "true"
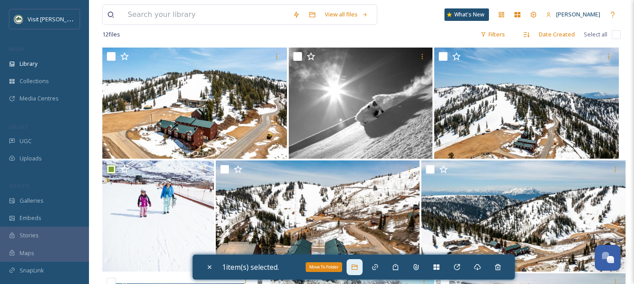
click at [358, 265] on icon at bounding box center [354, 267] width 7 height 7
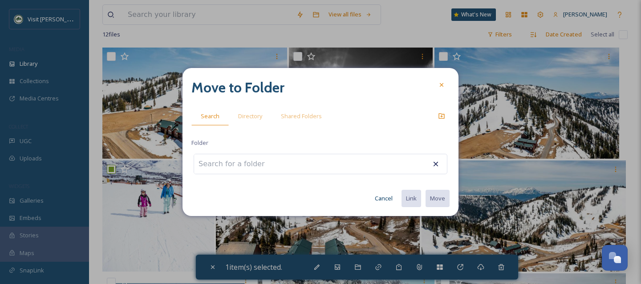
click at [293, 163] on div at bounding box center [321, 164] width 254 height 20
click at [228, 165] on input at bounding box center [243, 164] width 98 height 20
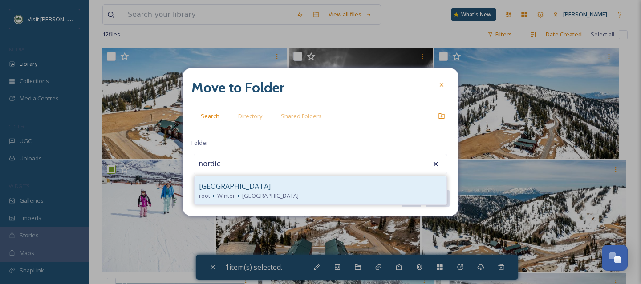
click at [239, 184] on span "[GEOGRAPHIC_DATA]" at bounding box center [235, 186] width 72 height 11
type input "[GEOGRAPHIC_DATA]"
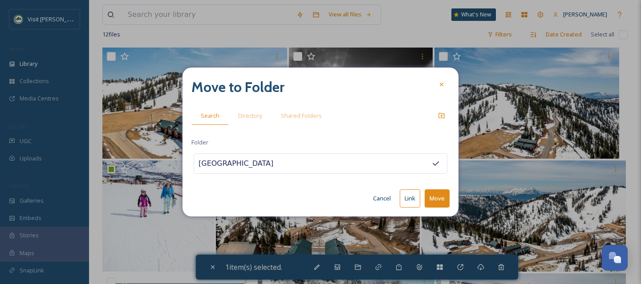
click at [442, 195] on button "Move" at bounding box center [437, 199] width 25 height 18
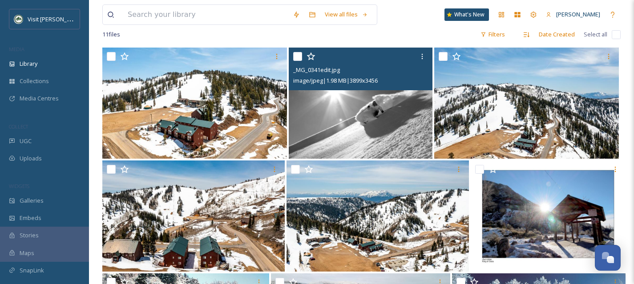
click at [299, 61] on input "checkbox" at bounding box center [297, 56] width 9 height 9
checkbox input "true"
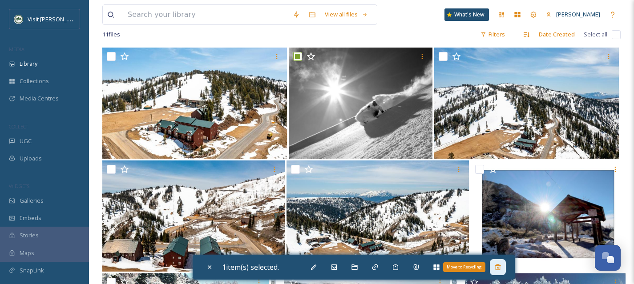
click at [501, 264] on icon at bounding box center [497, 267] width 7 height 7
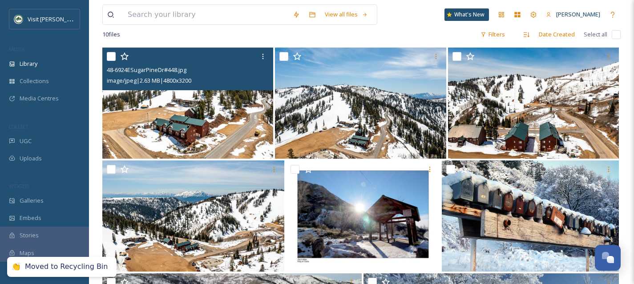
click at [113, 61] on input "checkbox" at bounding box center [111, 56] width 9 height 9
checkbox input "true"
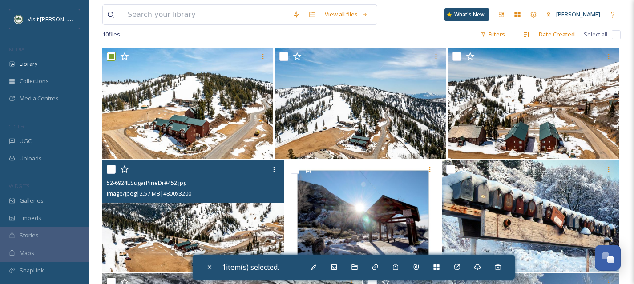
click at [203, 224] on img at bounding box center [193, 216] width 182 height 111
checkbox input "true"
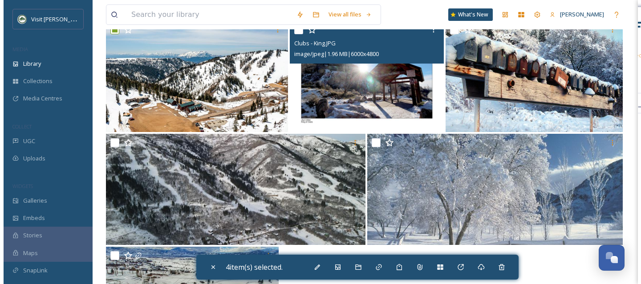
scroll to position [400, 0]
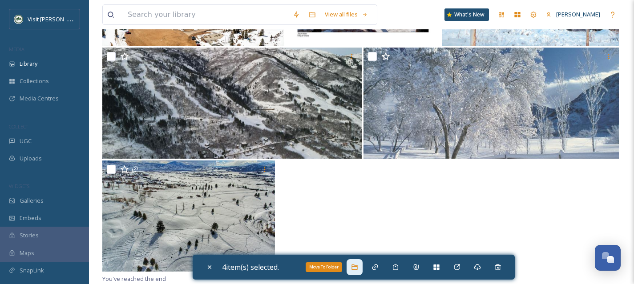
click at [357, 269] on icon at bounding box center [355, 267] width 6 height 5
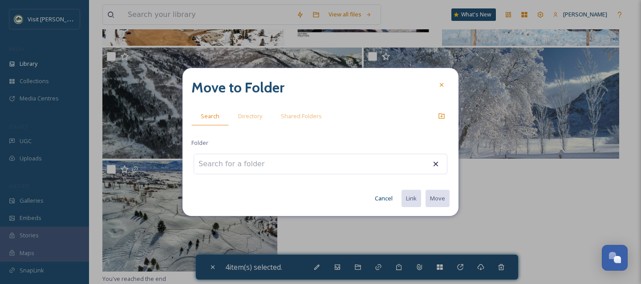
click at [271, 172] on input at bounding box center [243, 164] width 98 height 20
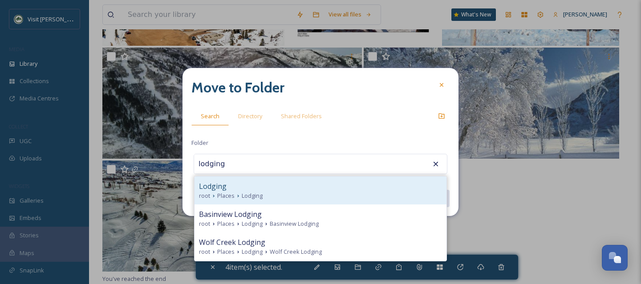
click at [272, 183] on div "Lodging" at bounding box center [320, 186] width 243 height 11
type input "Lodging"
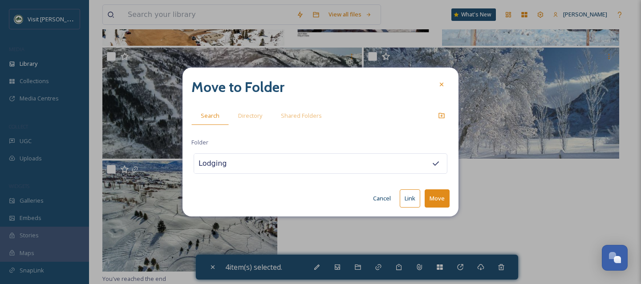
click at [441, 202] on button "Move" at bounding box center [437, 199] width 25 height 18
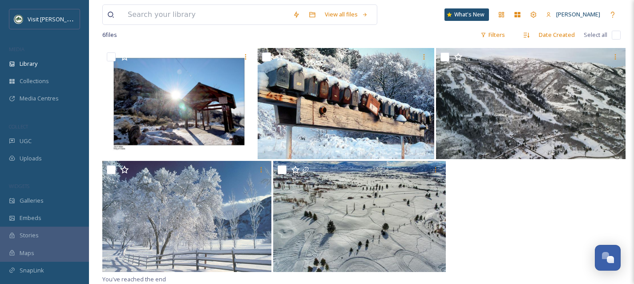
scroll to position [163, 0]
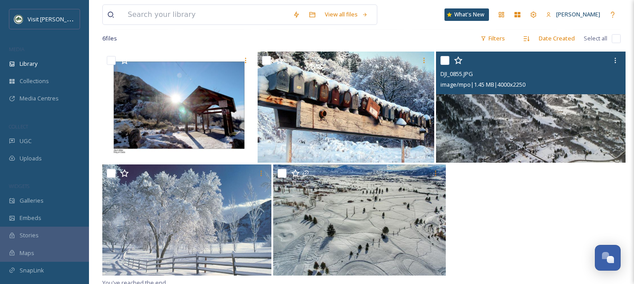
click at [499, 148] on img at bounding box center [531, 107] width 190 height 111
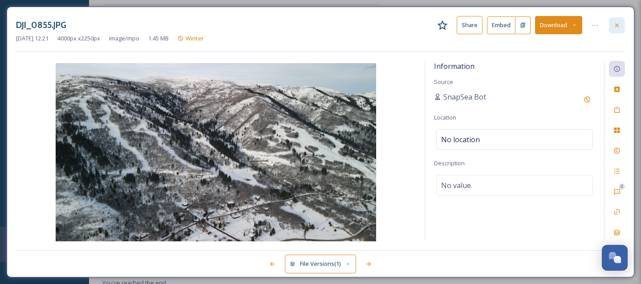
click at [614, 24] on icon at bounding box center [616, 25] width 7 height 7
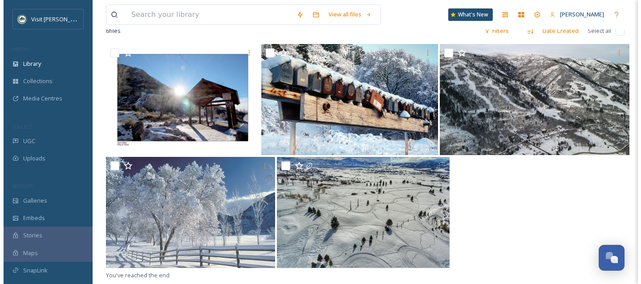
scroll to position [172, 0]
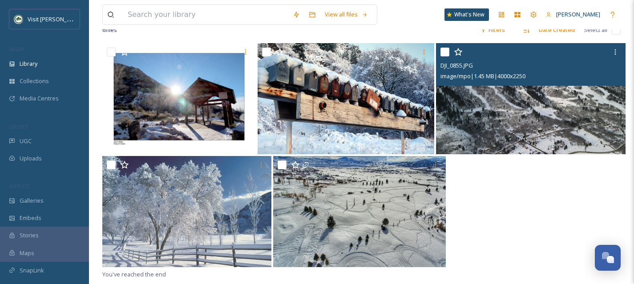
click at [445, 57] on input "checkbox" at bounding box center [445, 52] width 9 height 9
checkbox input "true"
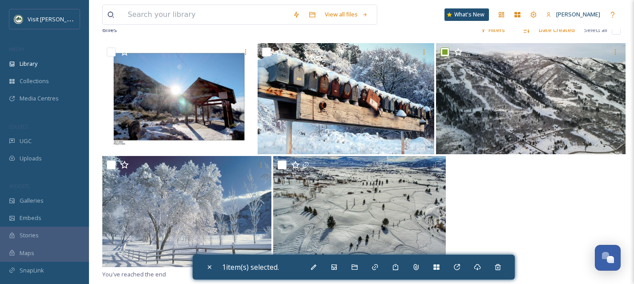
click at [353, 275] on div "1 item(s) selected." at bounding box center [354, 267] width 322 height 25
click at [357, 271] on div "Move To Folder" at bounding box center [355, 267] width 16 height 16
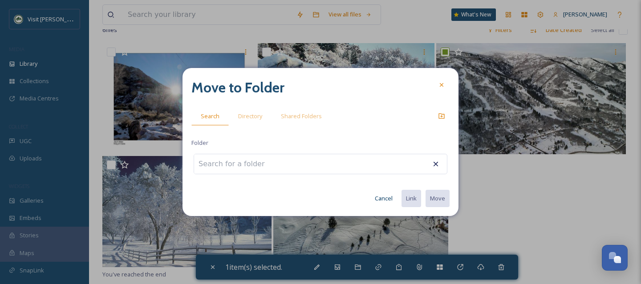
click at [264, 162] on input at bounding box center [243, 164] width 98 height 20
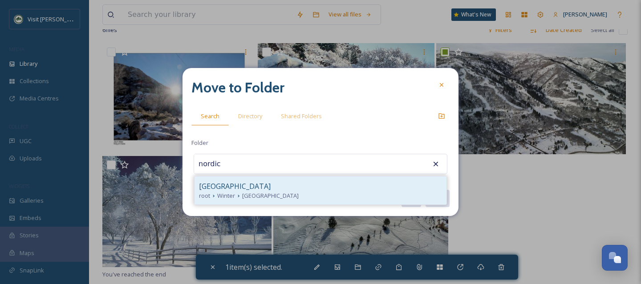
click at [270, 180] on div "Nordic Valley root Winter [GEOGRAPHIC_DATA]" at bounding box center [320, 191] width 252 height 28
type input "[GEOGRAPHIC_DATA]"
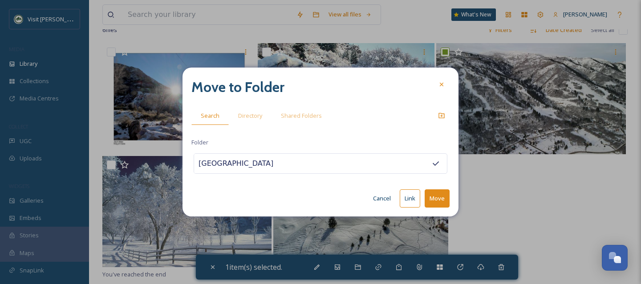
click at [435, 194] on button "Move" at bounding box center [437, 199] width 25 height 18
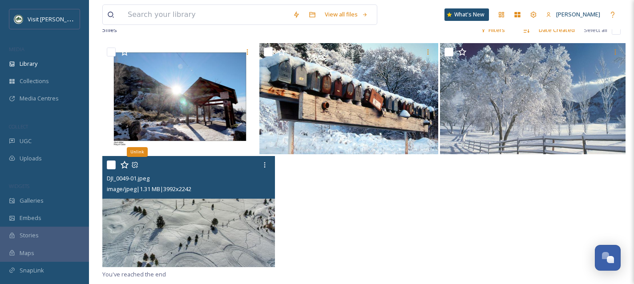
click at [109, 170] on input "checkbox" at bounding box center [111, 165] width 9 height 9
checkbox input "true"
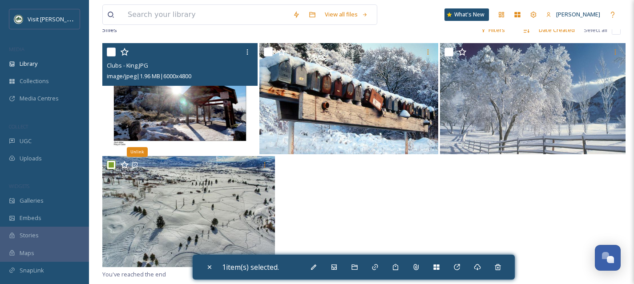
click at [141, 115] on img at bounding box center [179, 98] width 155 height 111
checkbox input "true"
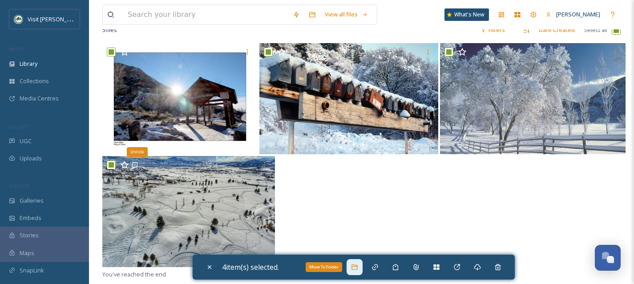
click at [355, 266] on icon at bounding box center [354, 267] width 7 height 7
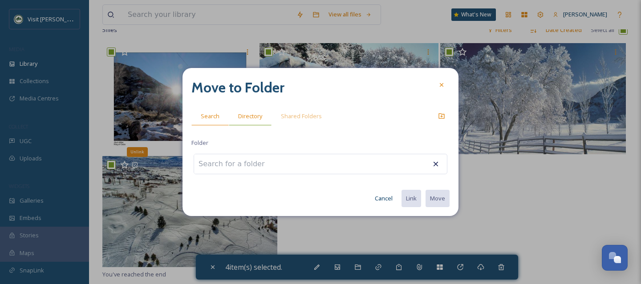
click at [253, 118] on span "Directory" at bounding box center [250, 116] width 24 height 8
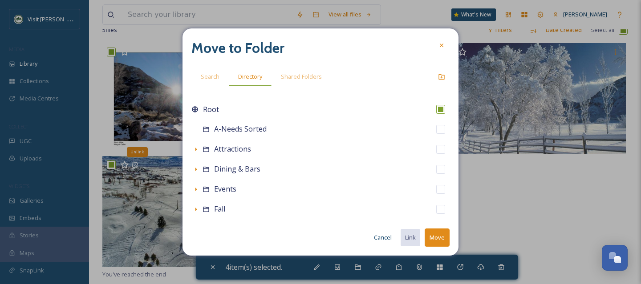
scroll to position [197, 0]
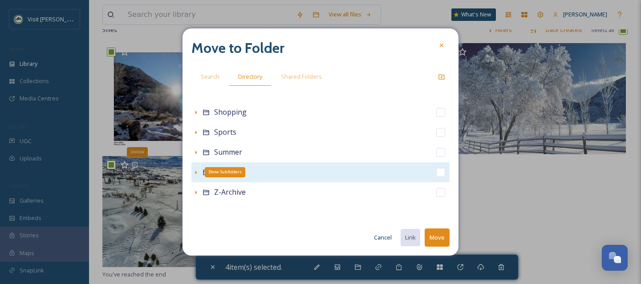
click at [194, 170] on icon at bounding box center [195, 172] width 7 height 7
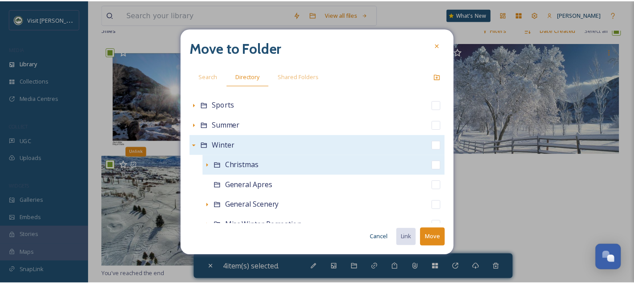
scroll to position [229, 0]
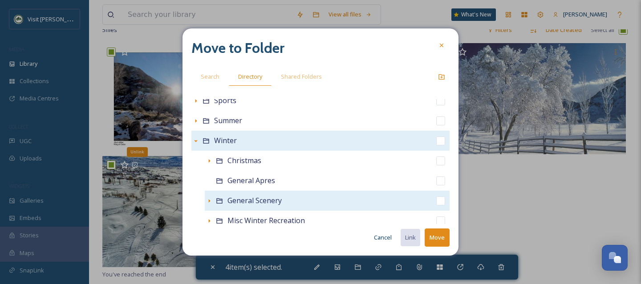
click at [436, 200] on input "checkbox" at bounding box center [440, 201] width 9 height 9
checkbox input "true"
checkbox input "false"
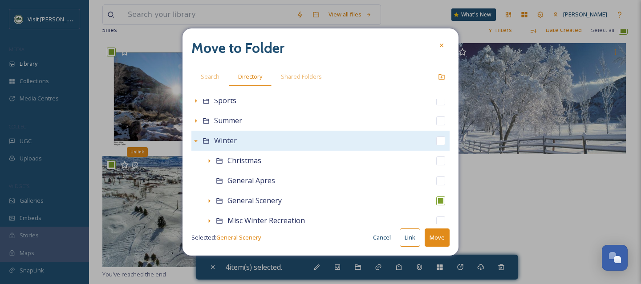
click at [440, 240] on button "Move" at bounding box center [437, 238] width 25 height 18
checkbox input "false"
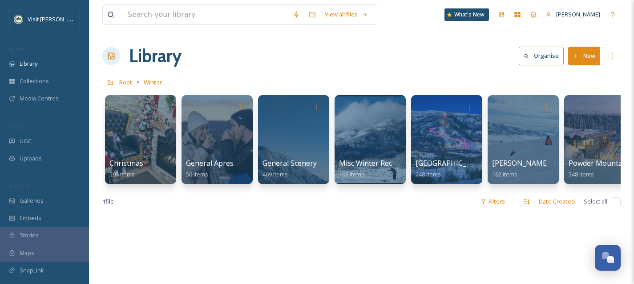
scroll to position [8, 0]
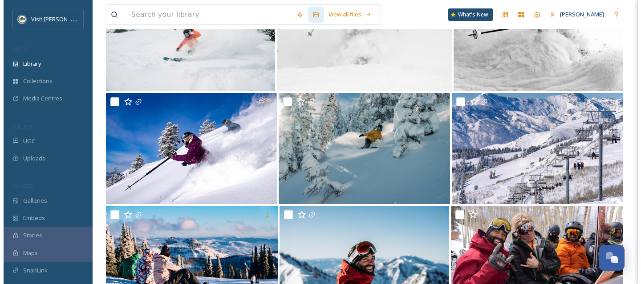
scroll to position [626, 0]
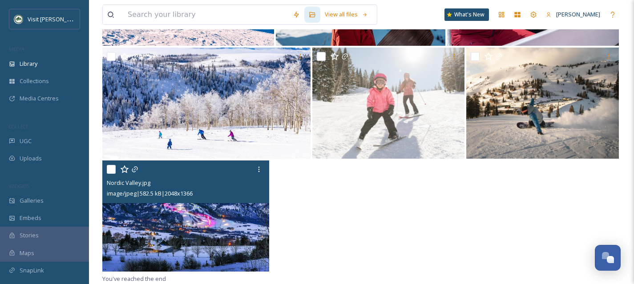
click at [114, 166] on input "checkbox" at bounding box center [111, 169] width 9 height 9
checkbox input "true"
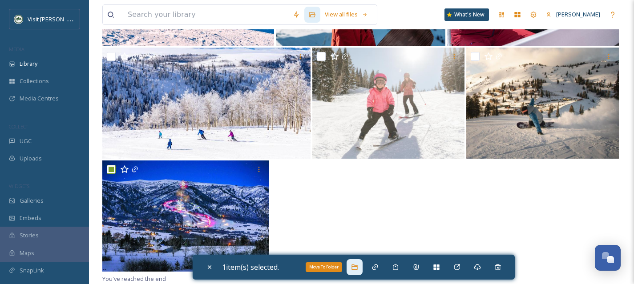
click at [353, 268] on icon at bounding box center [354, 267] width 7 height 7
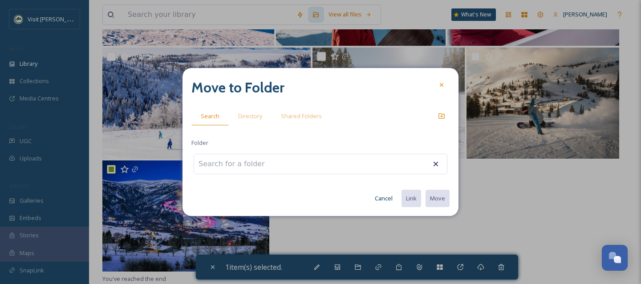
click at [287, 167] on div at bounding box center [321, 164] width 254 height 20
click at [229, 165] on input at bounding box center [243, 164] width 98 height 20
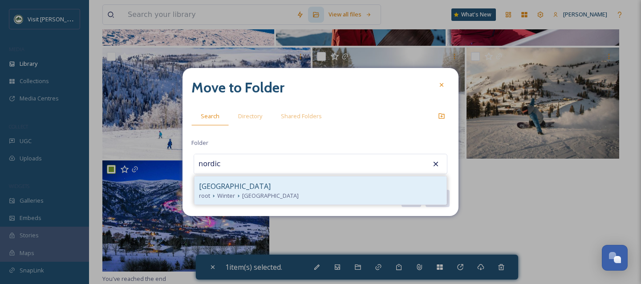
click at [242, 188] on span "[GEOGRAPHIC_DATA]" at bounding box center [235, 186] width 72 height 11
type input "[GEOGRAPHIC_DATA]"
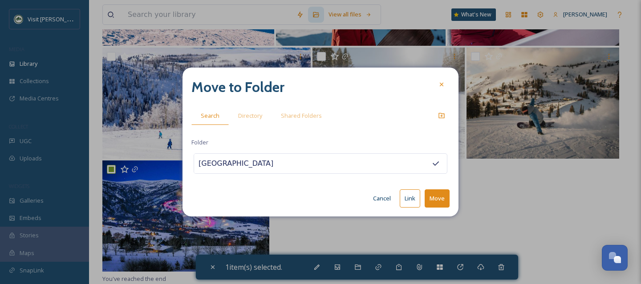
click at [439, 199] on button "Move" at bounding box center [437, 199] width 25 height 18
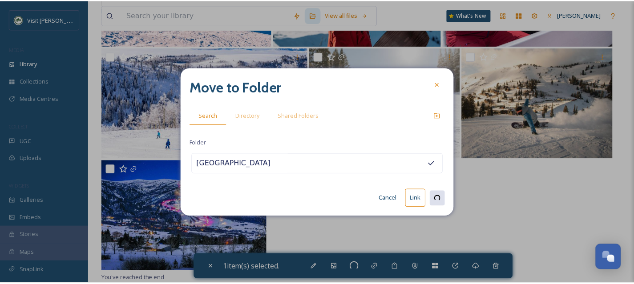
scroll to position [513, 0]
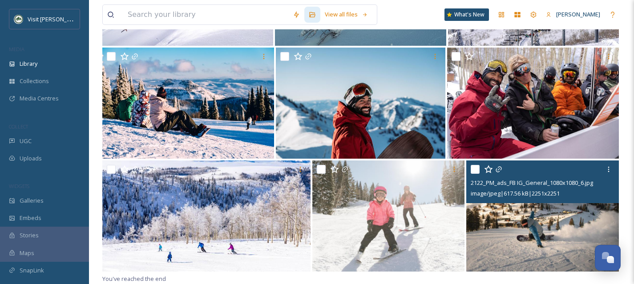
click at [477, 171] on input "checkbox" at bounding box center [475, 169] width 9 height 9
checkbox input "true"
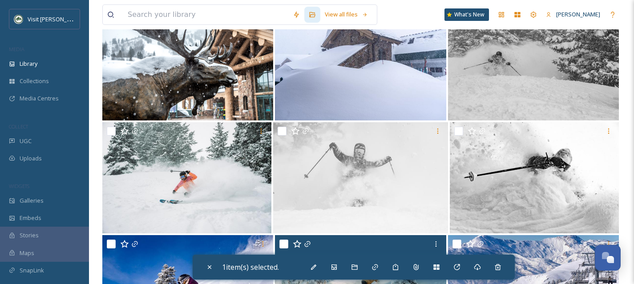
scroll to position [198, 0]
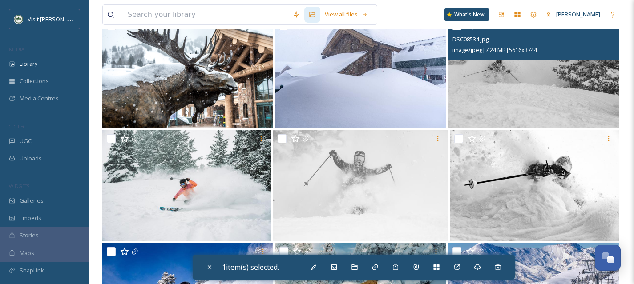
click at [488, 110] on img at bounding box center [533, 72] width 171 height 111
click at [519, 97] on img at bounding box center [533, 72] width 171 height 111
checkbox input "false"
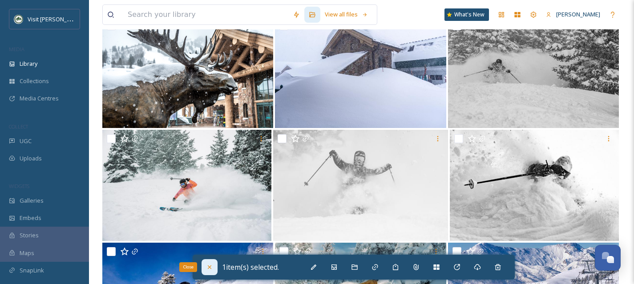
click at [212, 267] on icon at bounding box center [209, 267] width 7 height 7
checkbox input "false"
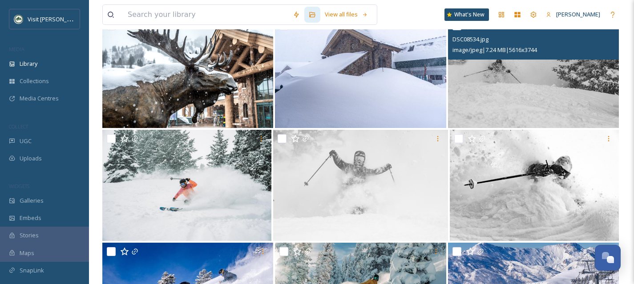
click at [459, 30] on input "checkbox" at bounding box center [457, 25] width 9 height 9
checkbox input "true"
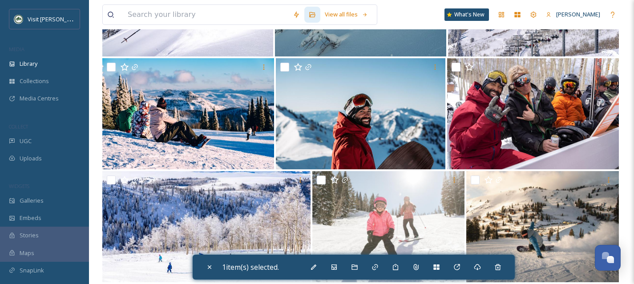
scroll to position [513, 0]
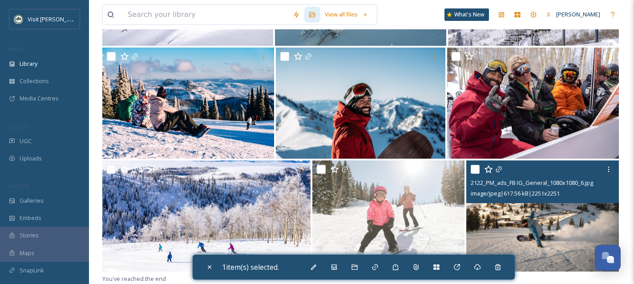
click at [509, 236] on img at bounding box center [542, 216] width 153 height 111
checkbox input "true"
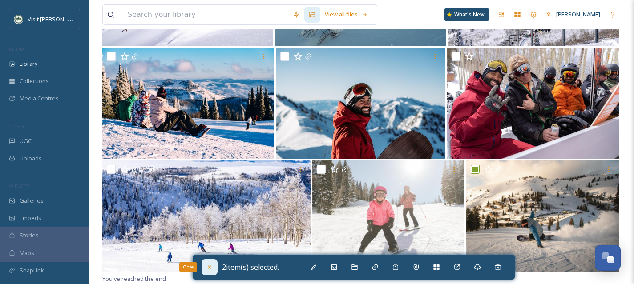
click at [209, 269] on icon at bounding box center [209, 267] width 7 height 7
checkbox input "false"
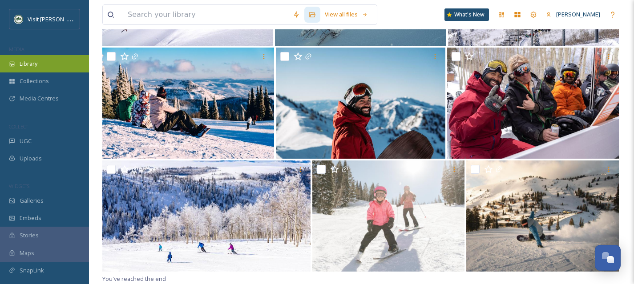
click at [40, 65] on div "Library" at bounding box center [44, 63] width 89 height 17
